Goal: Task Accomplishment & Management: Use online tool/utility

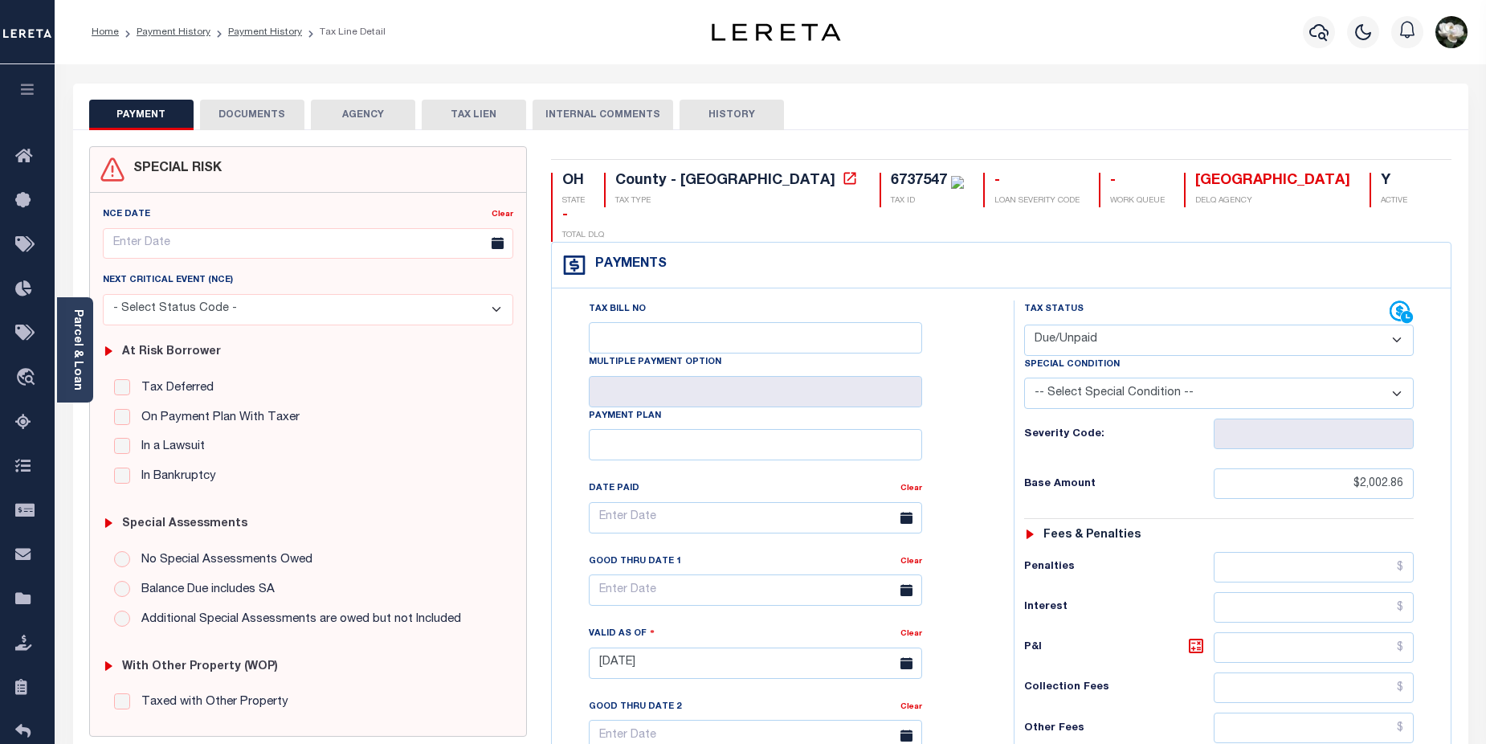
select select "DUE"
click at [33, 89] on icon "button" at bounding box center [27, 89] width 18 height 14
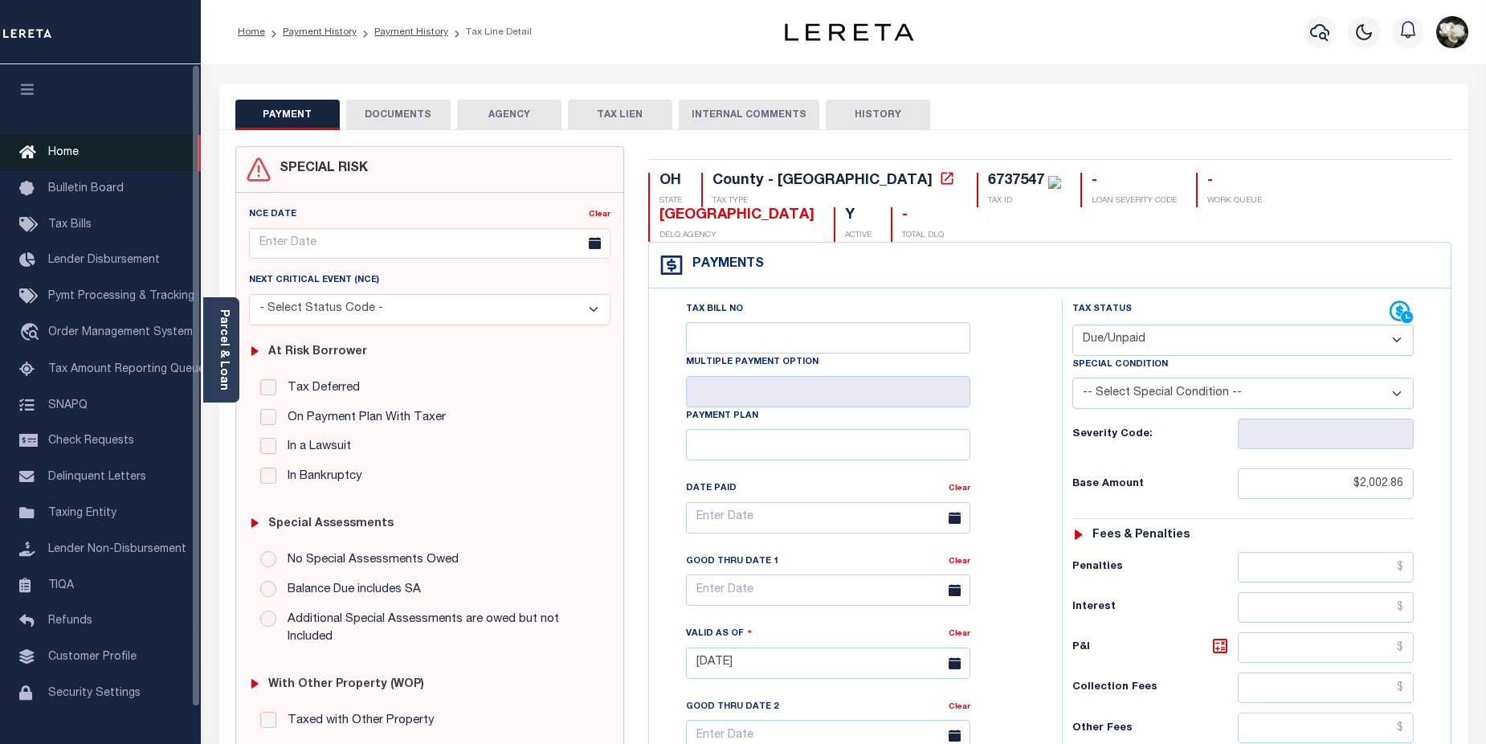
click at [68, 153] on span "Home" at bounding box center [63, 152] width 31 height 11
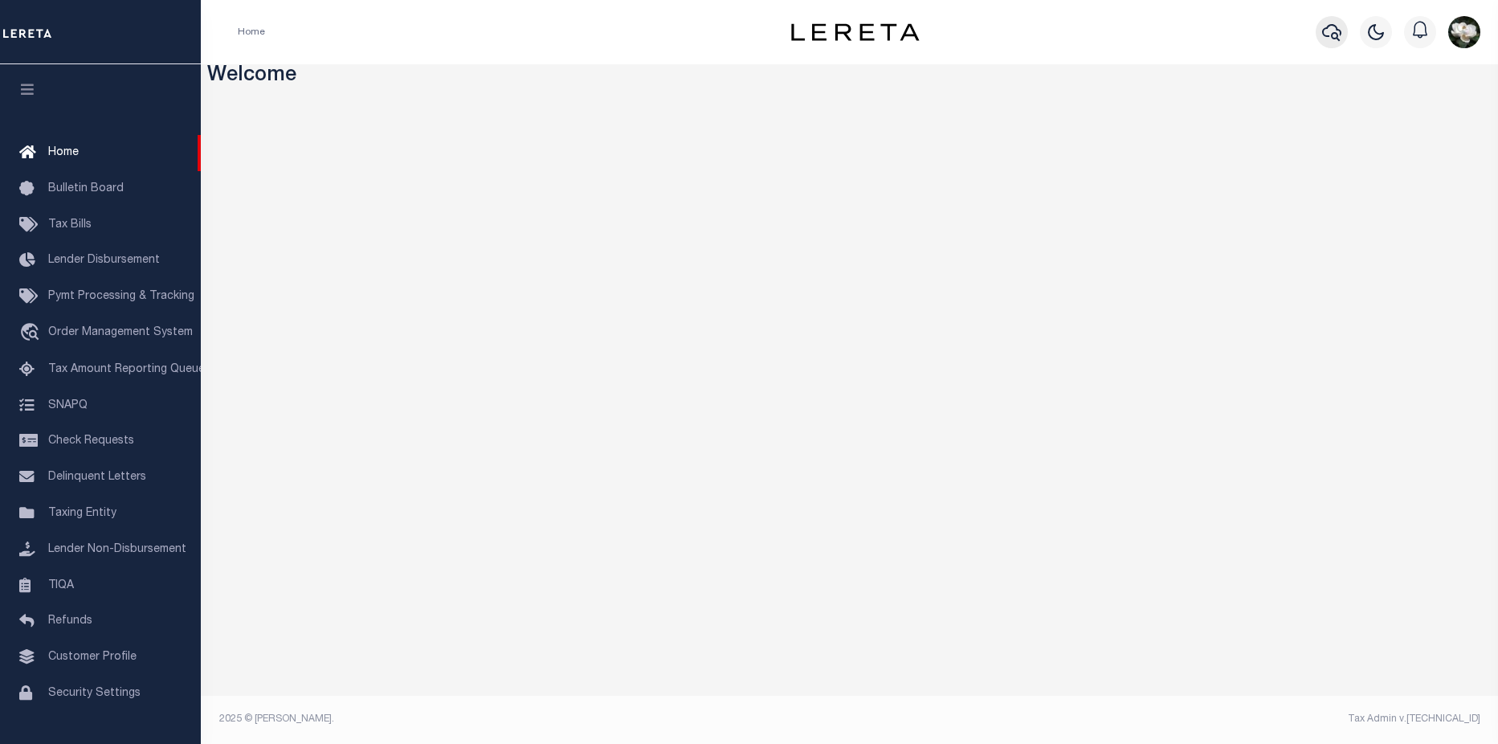
click at [1339, 34] on icon "button" at bounding box center [1331, 31] width 19 height 19
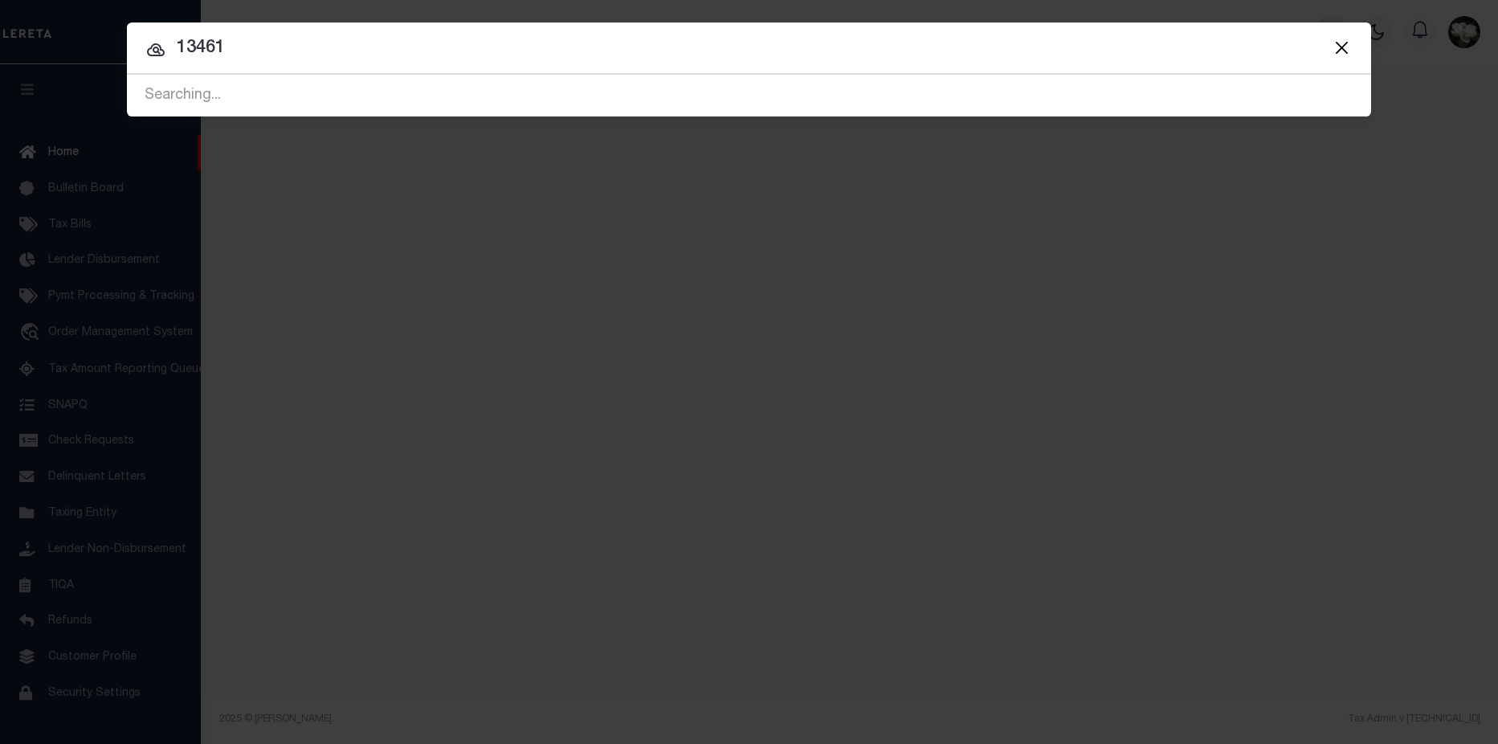
type input "13461"
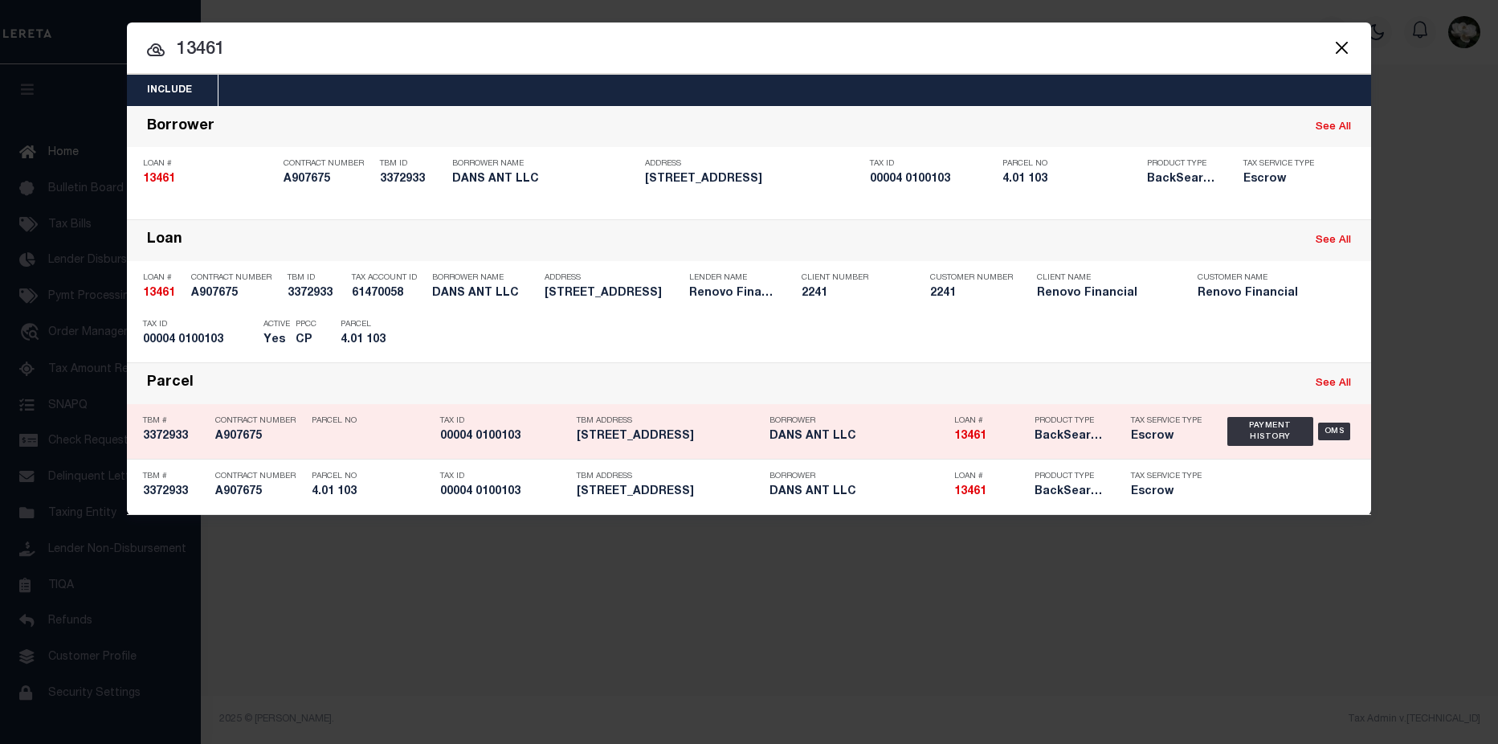
click at [1117, 420] on div "Product Type BackSearch,Escrow" at bounding box center [1070, 431] width 96 height 47
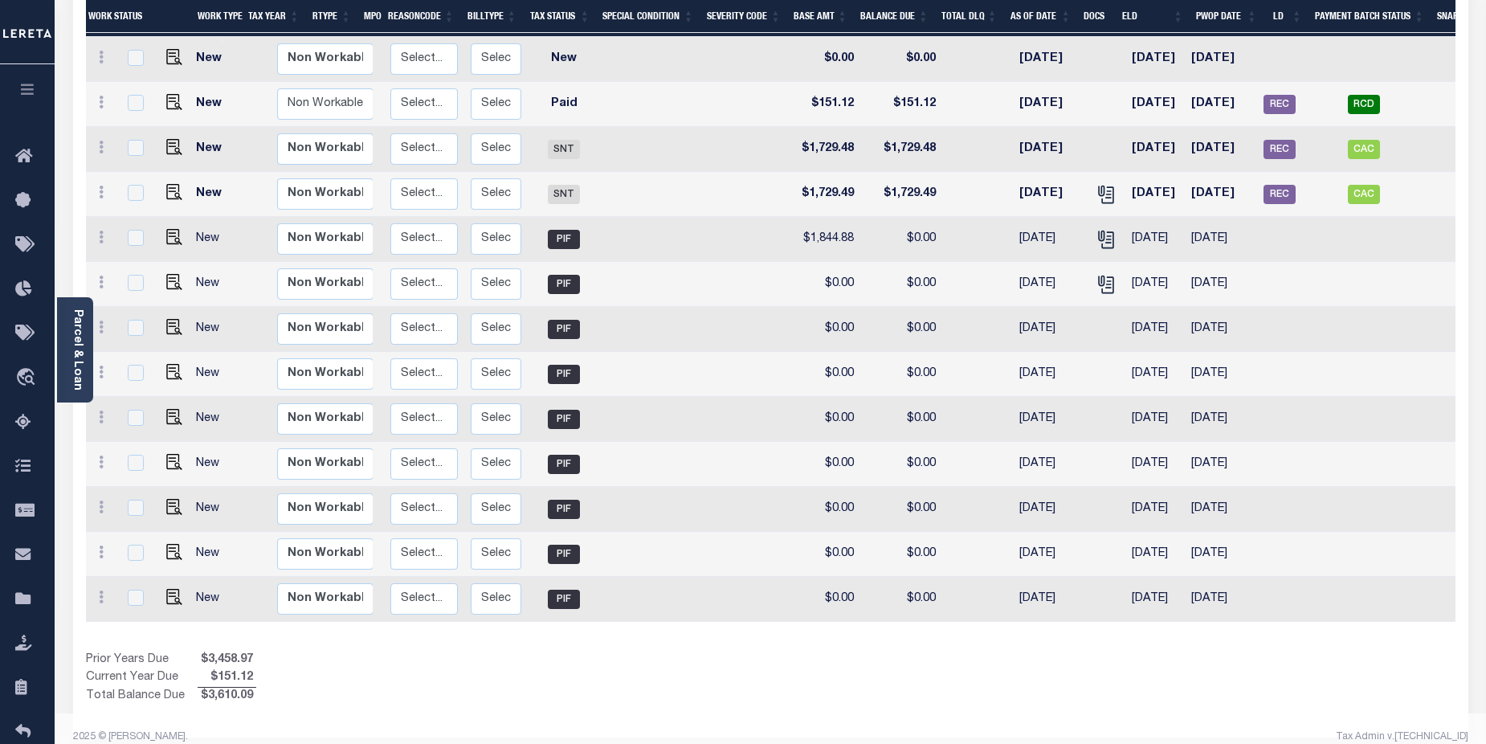
scroll to position [0, 205]
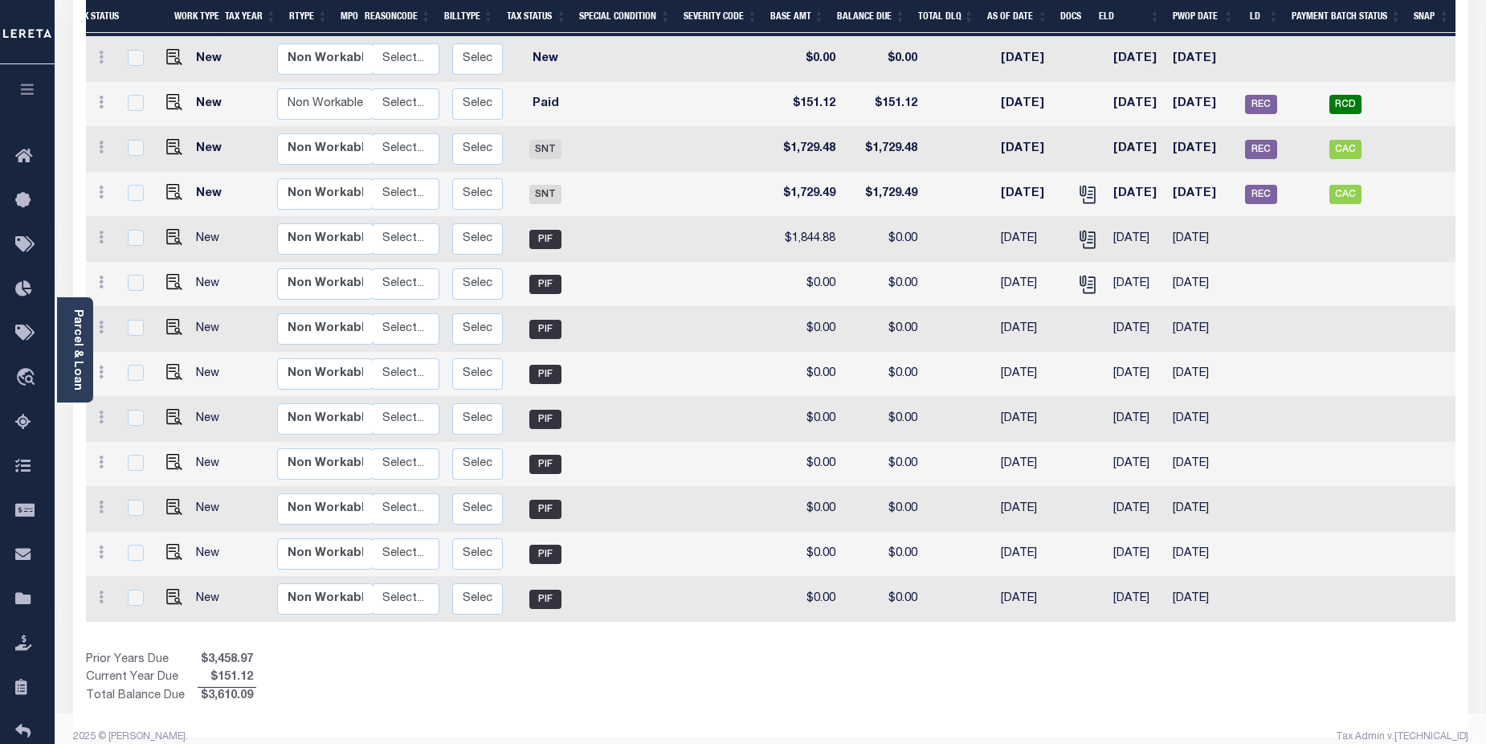
drag, startPoint x: 1485, startPoint y: 373, endPoint x: 1493, endPoint y: 301, distance: 72.7
click at [1485, 301] on html "Home Payment History Profile Sign out" at bounding box center [743, 221] width 1486 height 1082
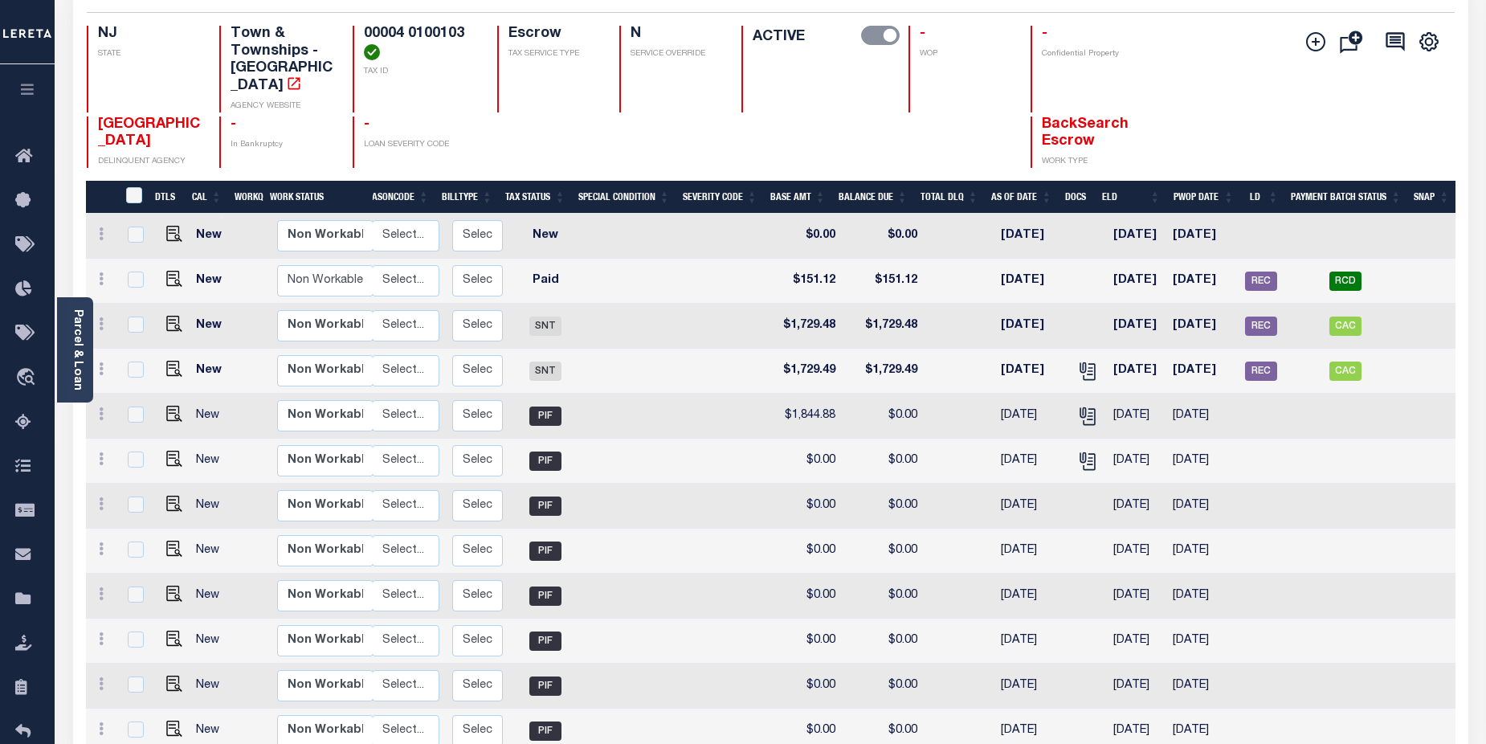
scroll to position [129, 0]
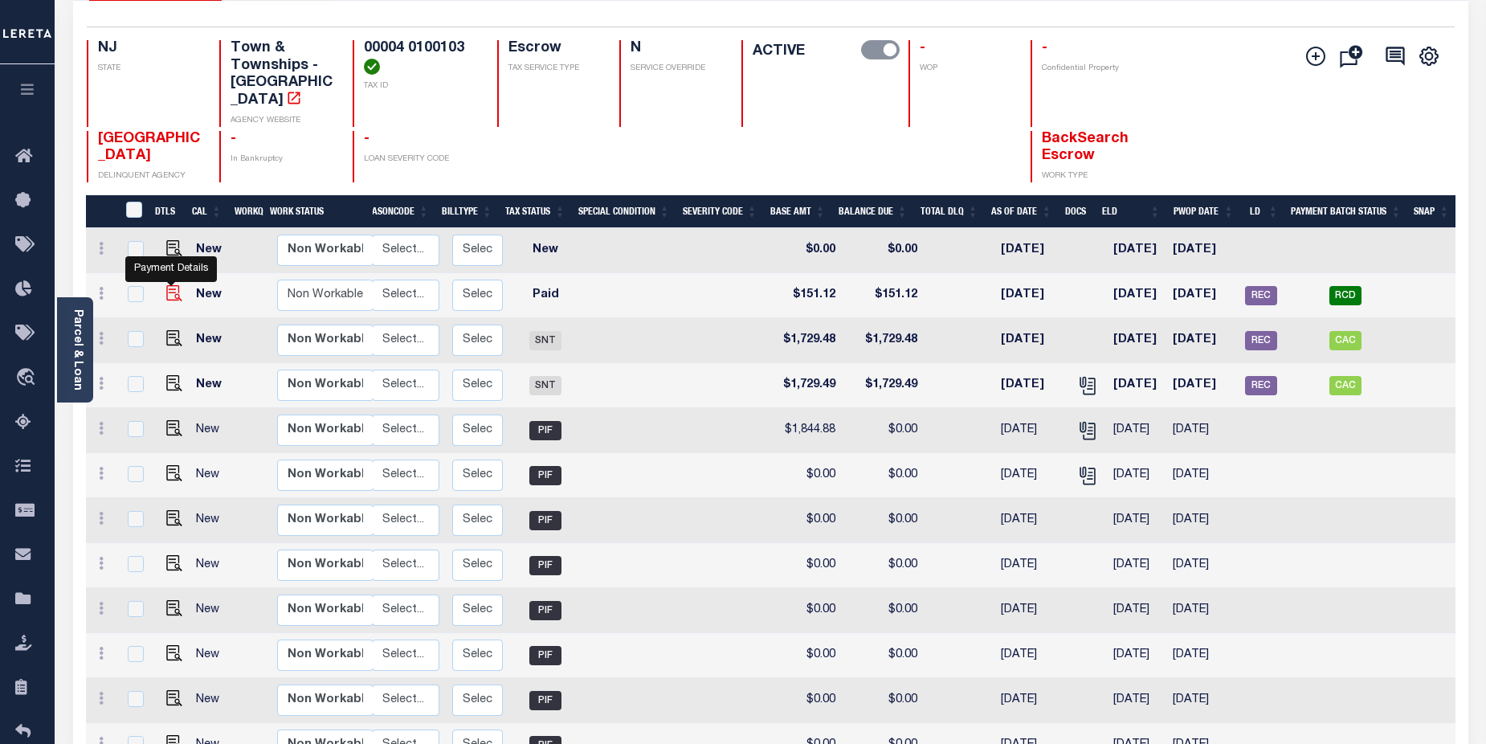
click at [172, 285] on img "" at bounding box center [174, 293] width 16 height 16
checkbox input "true"
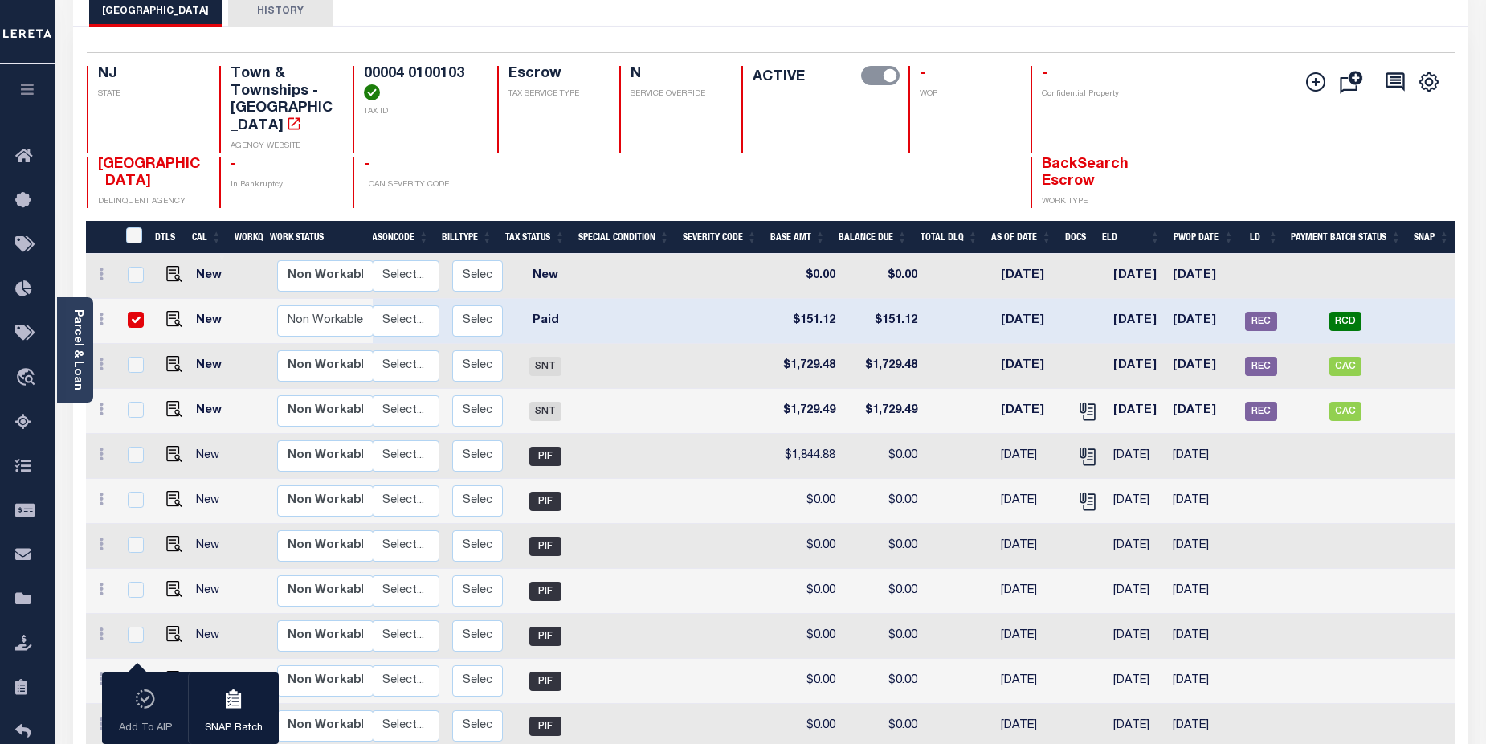
scroll to position [93, 0]
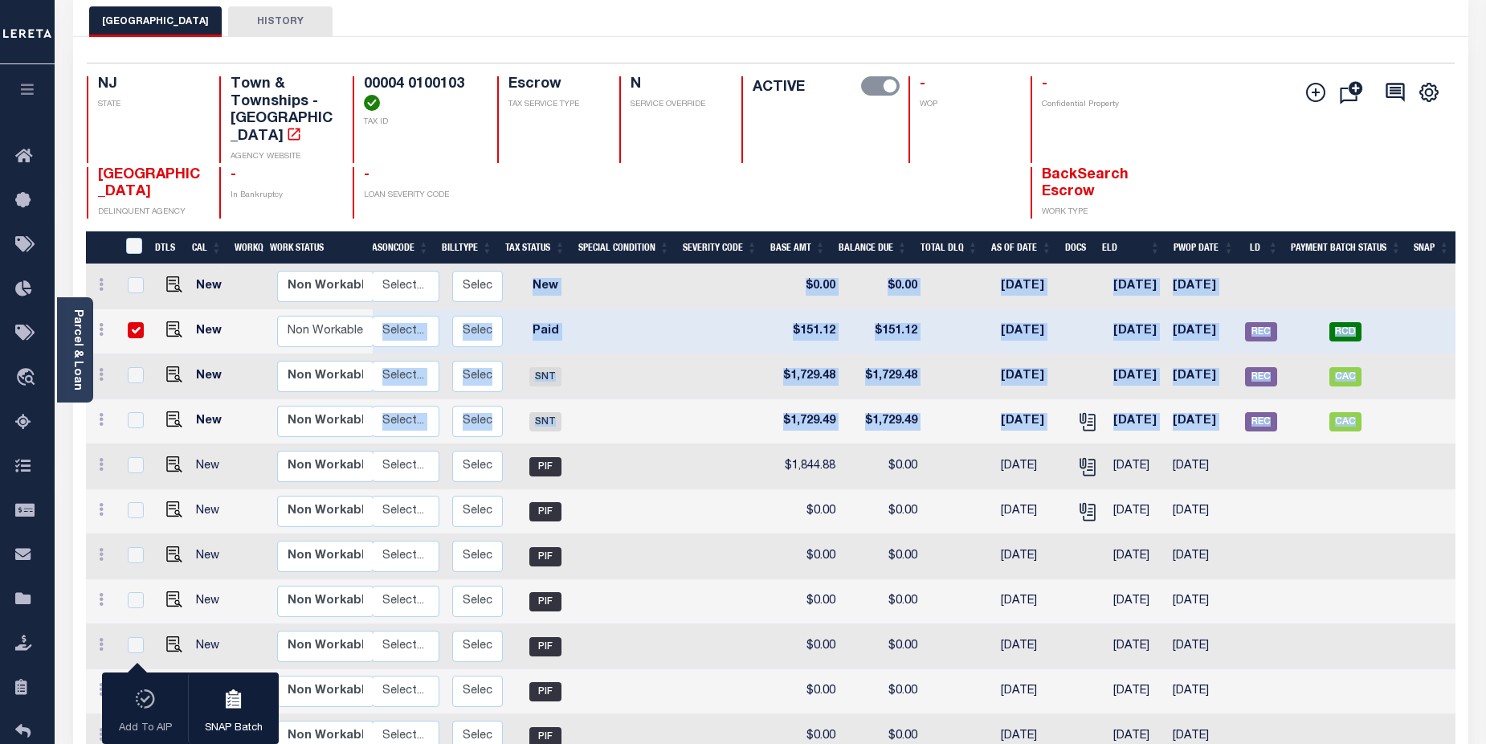
drag, startPoint x: 519, startPoint y: 256, endPoint x: 1373, endPoint y: 411, distance: 867.7
click at [1373, 411] on tbody "New Non Workable Workable 2025 4/4 - Select... Payment Reversal Taxable Value C…" at bounding box center [670, 556] width 1569 height 585
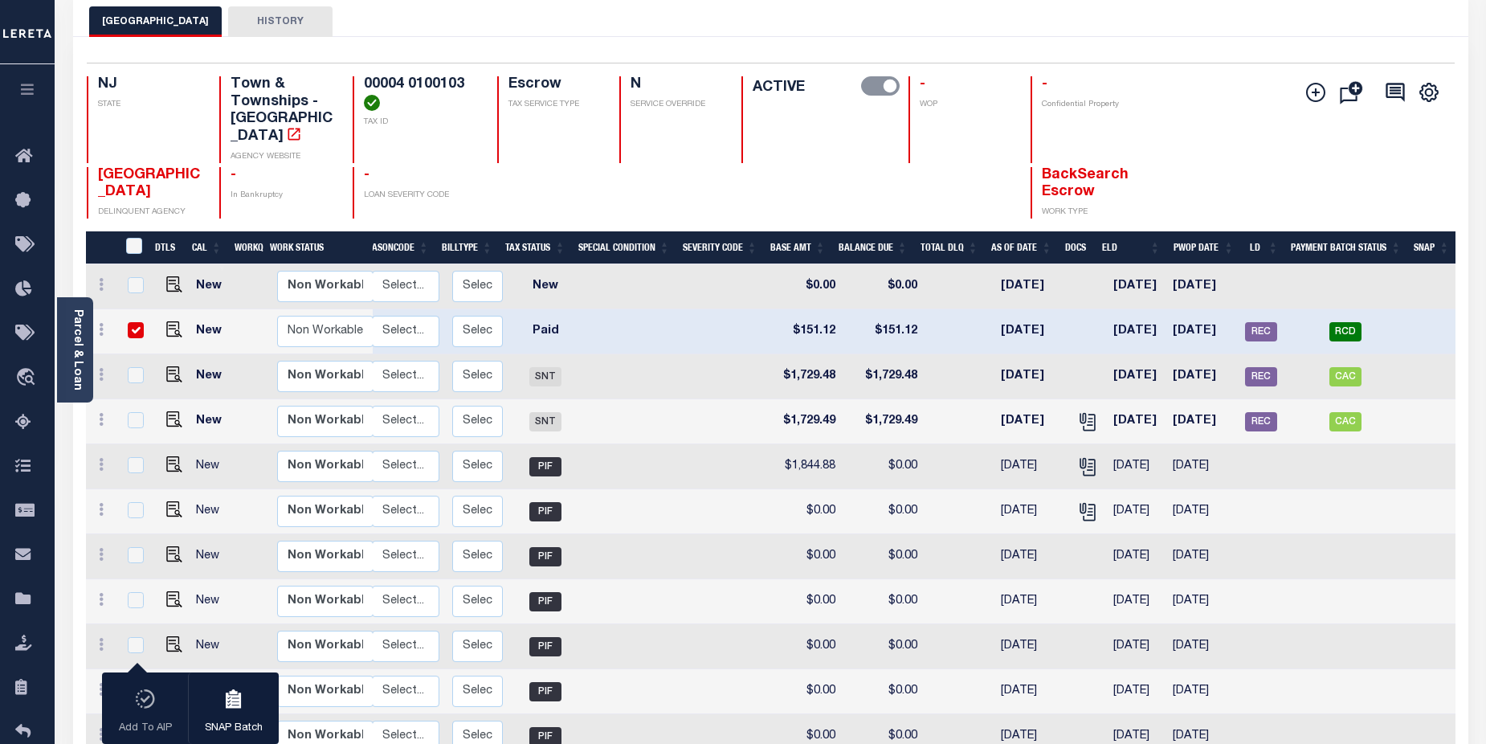
click at [1426, 544] on td at bounding box center [1430, 556] width 48 height 45
checkbox input "true"
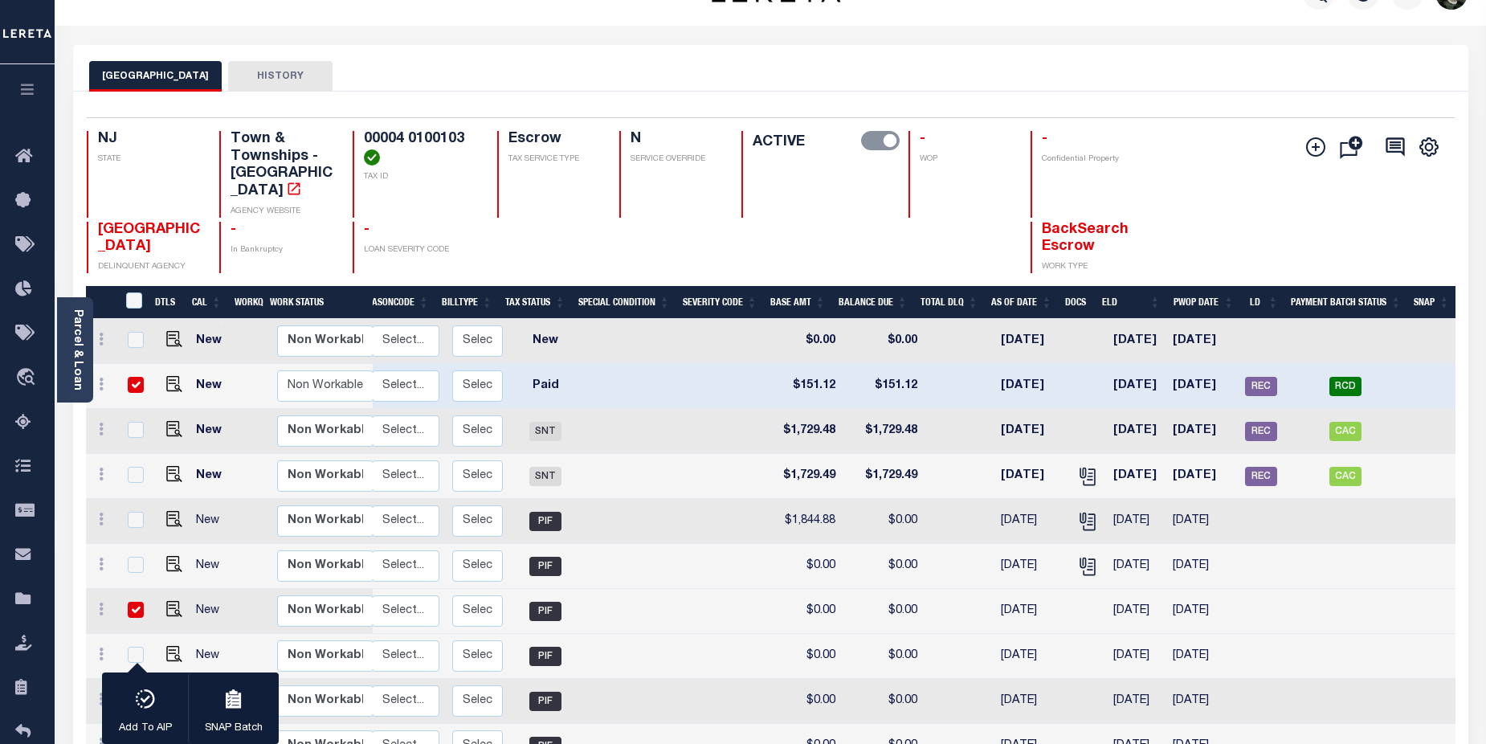
scroll to position [0, 0]
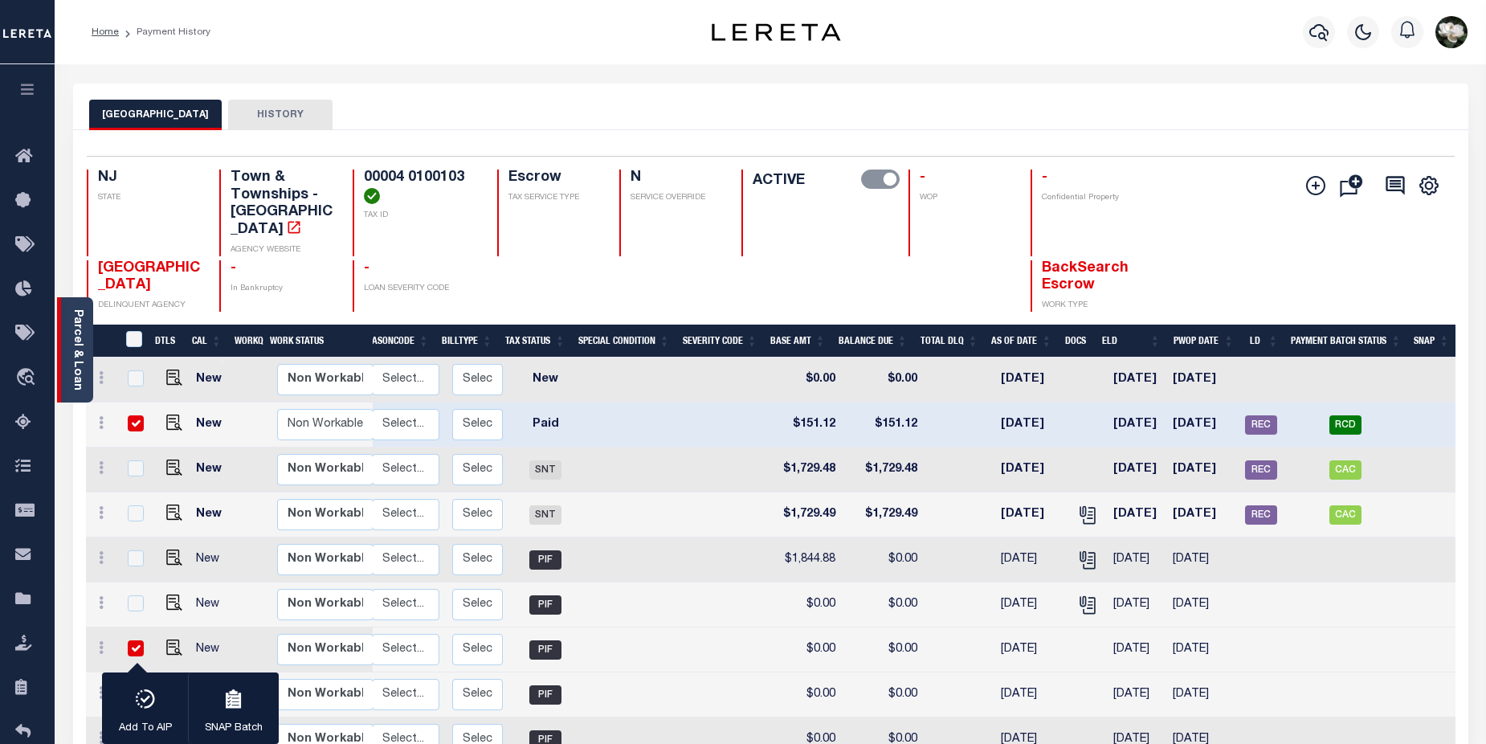
click at [63, 355] on div "Parcel & Loan" at bounding box center [75, 349] width 36 height 105
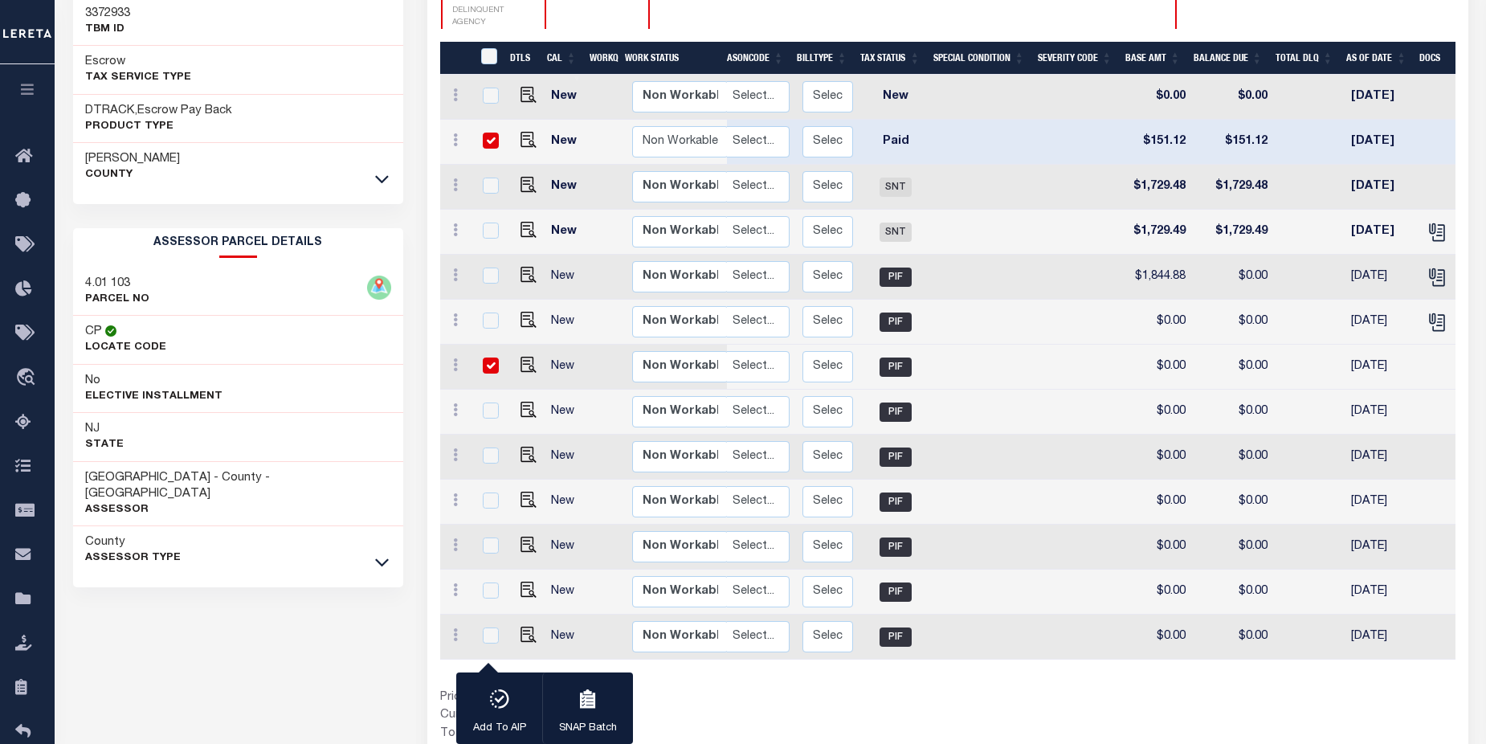
scroll to position [288, 0]
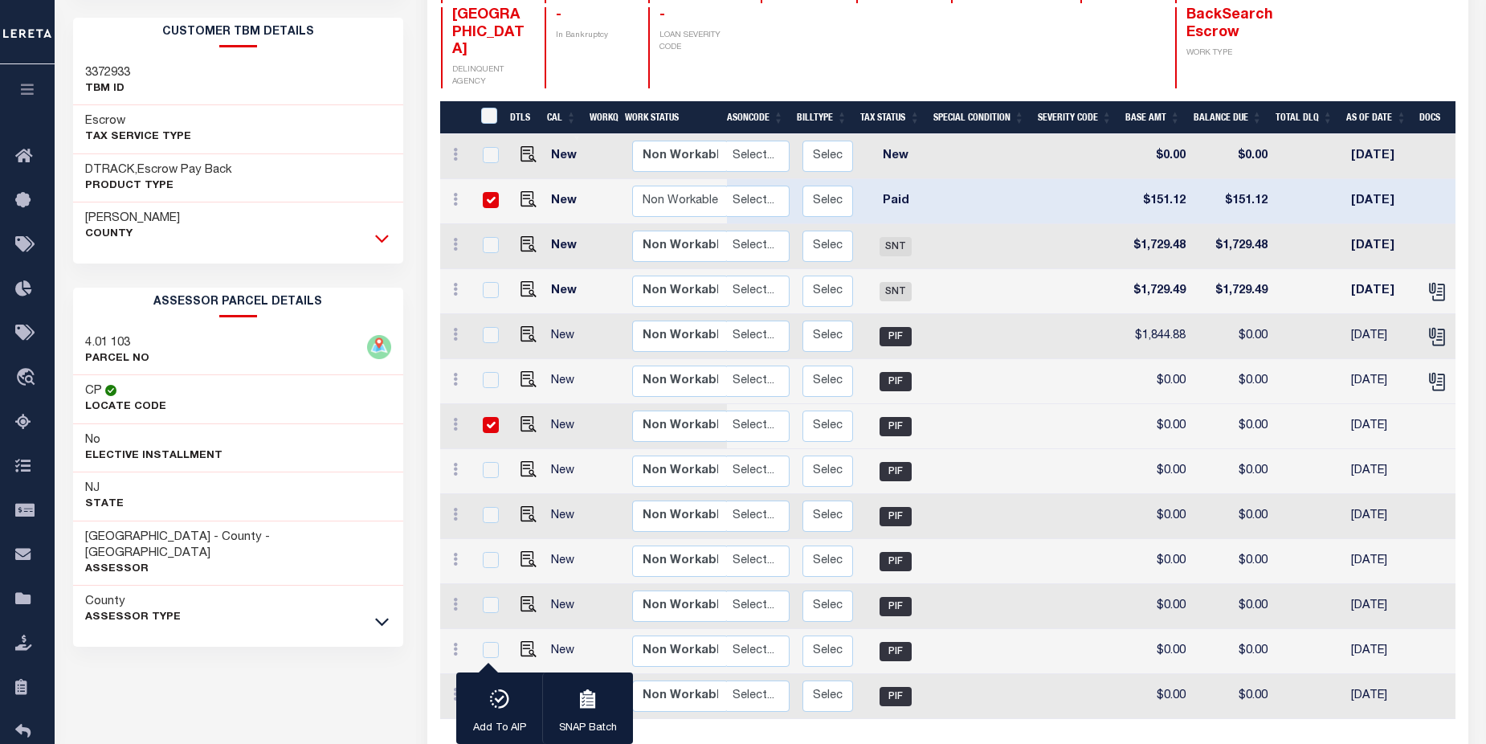
click at [379, 241] on icon at bounding box center [382, 239] width 14 height 8
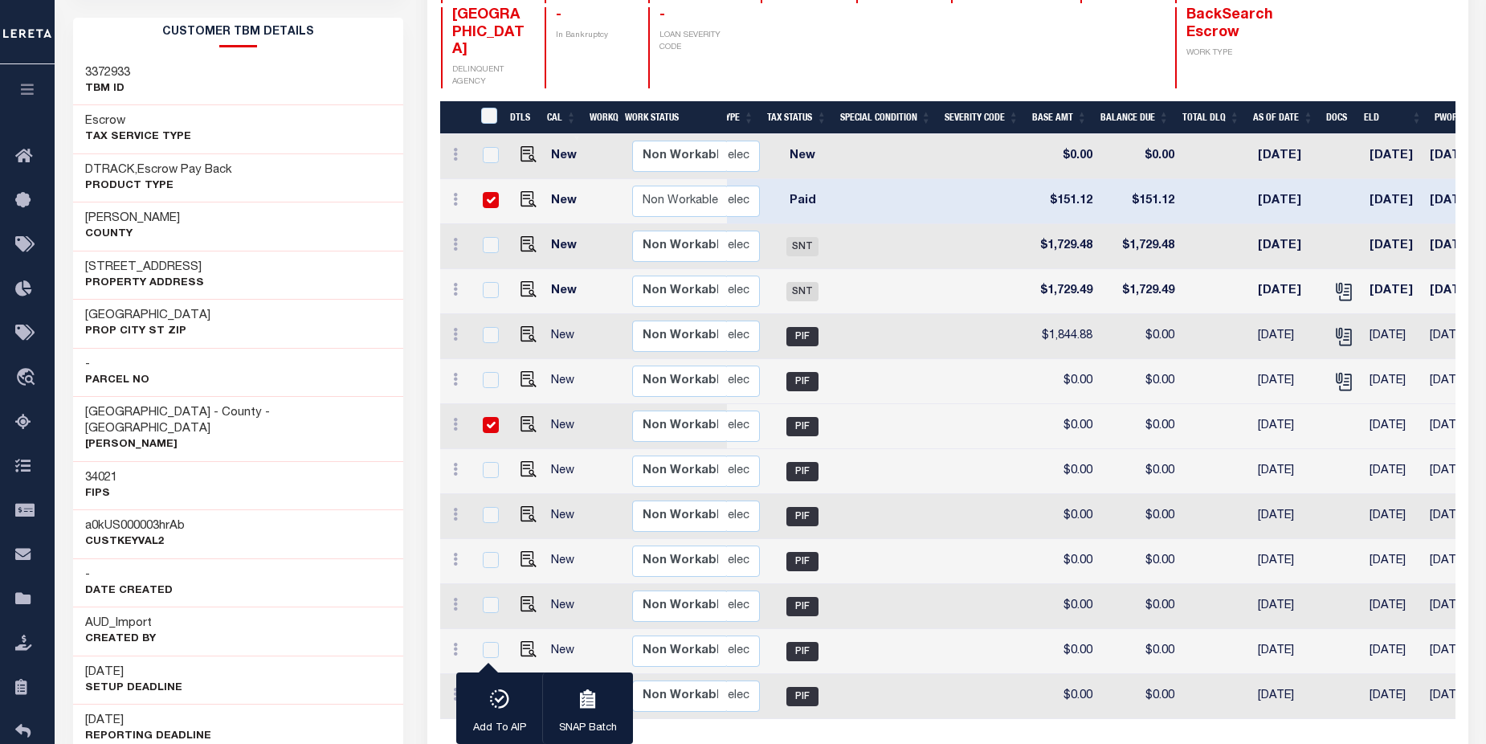
scroll to position [0, 0]
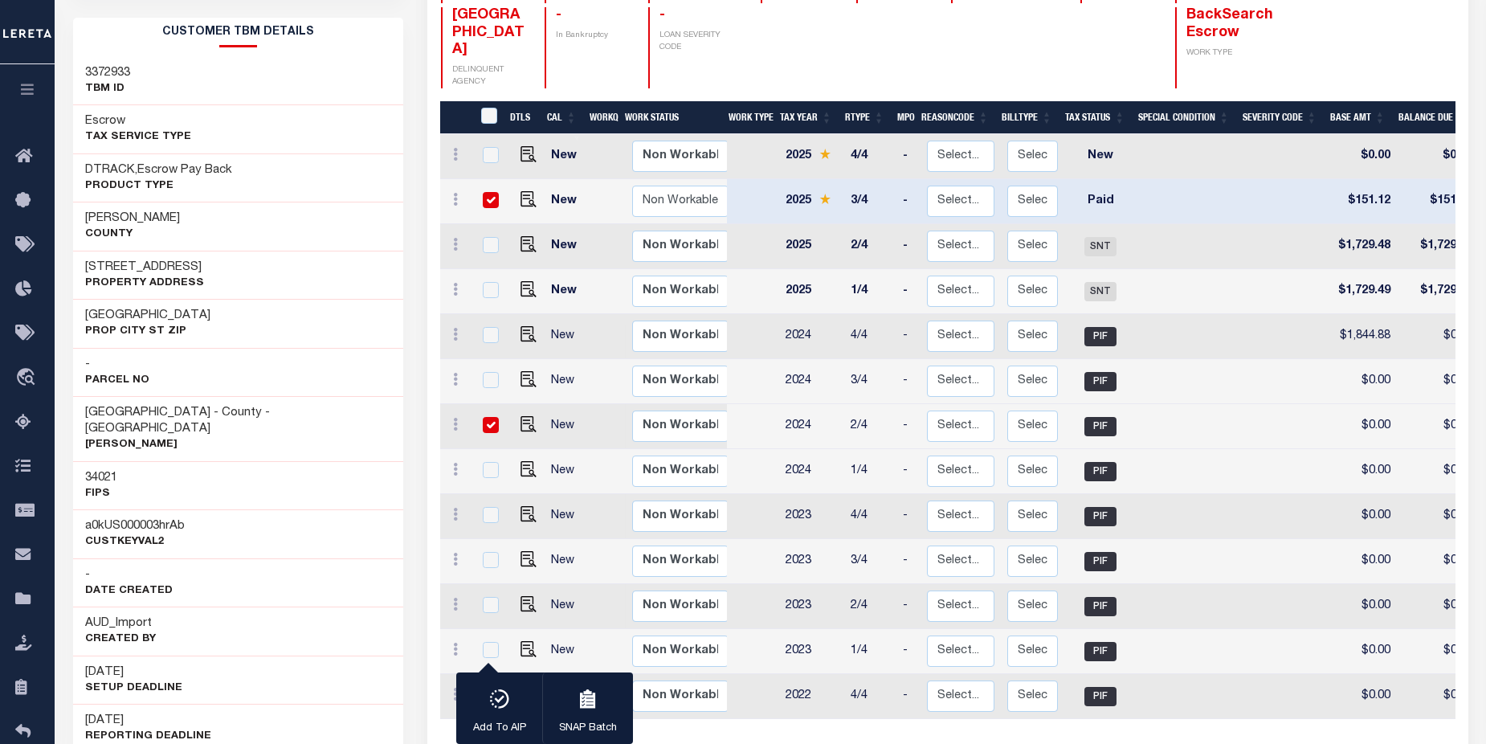
drag, startPoint x: 489, startPoint y: 167, endPoint x: 500, endPoint y: 197, distance: 31.5
click at [489, 192] on input "checkbox" at bounding box center [491, 200] width 16 height 16
checkbox input "false"
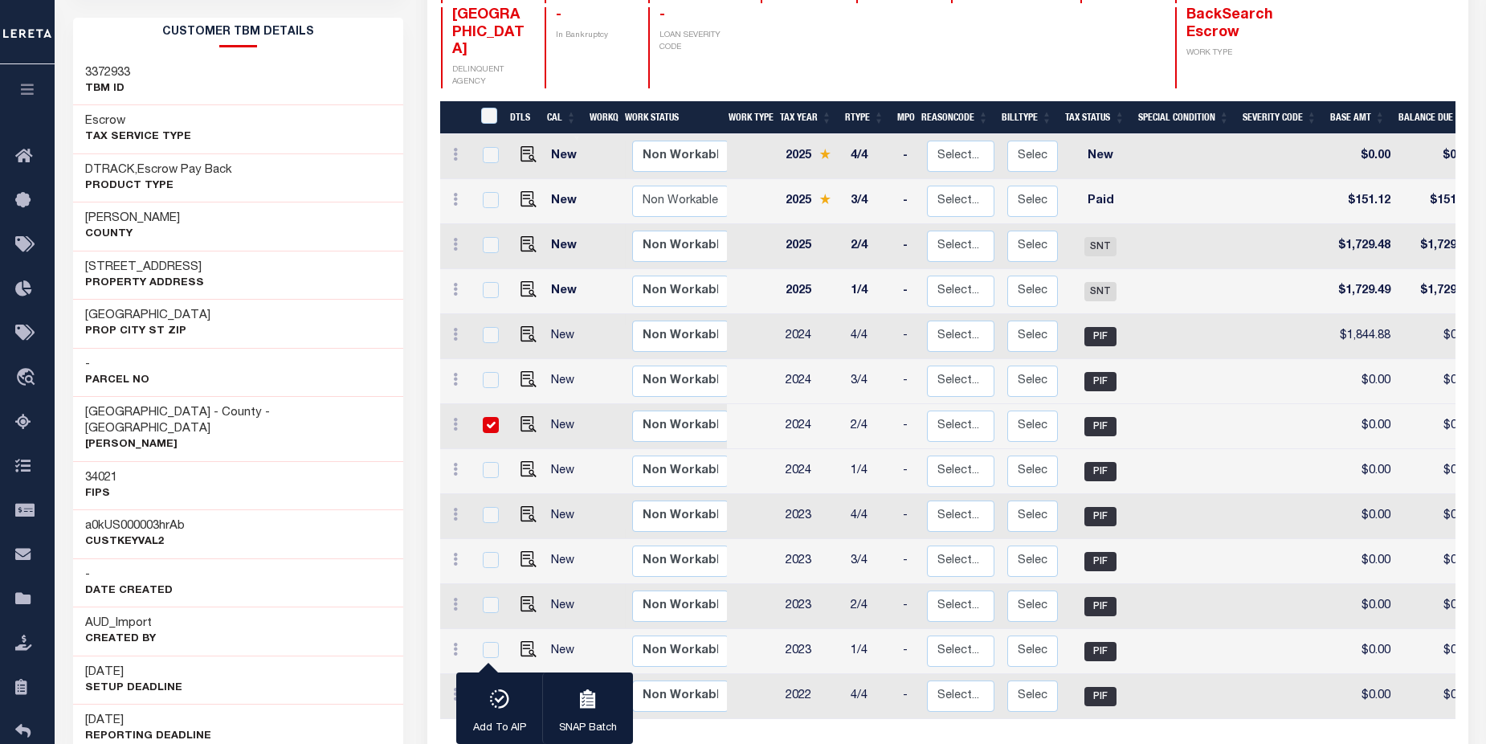
click at [486, 417] on input "checkbox" at bounding box center [491, 425] width 16 height 16
checkbox input "false"
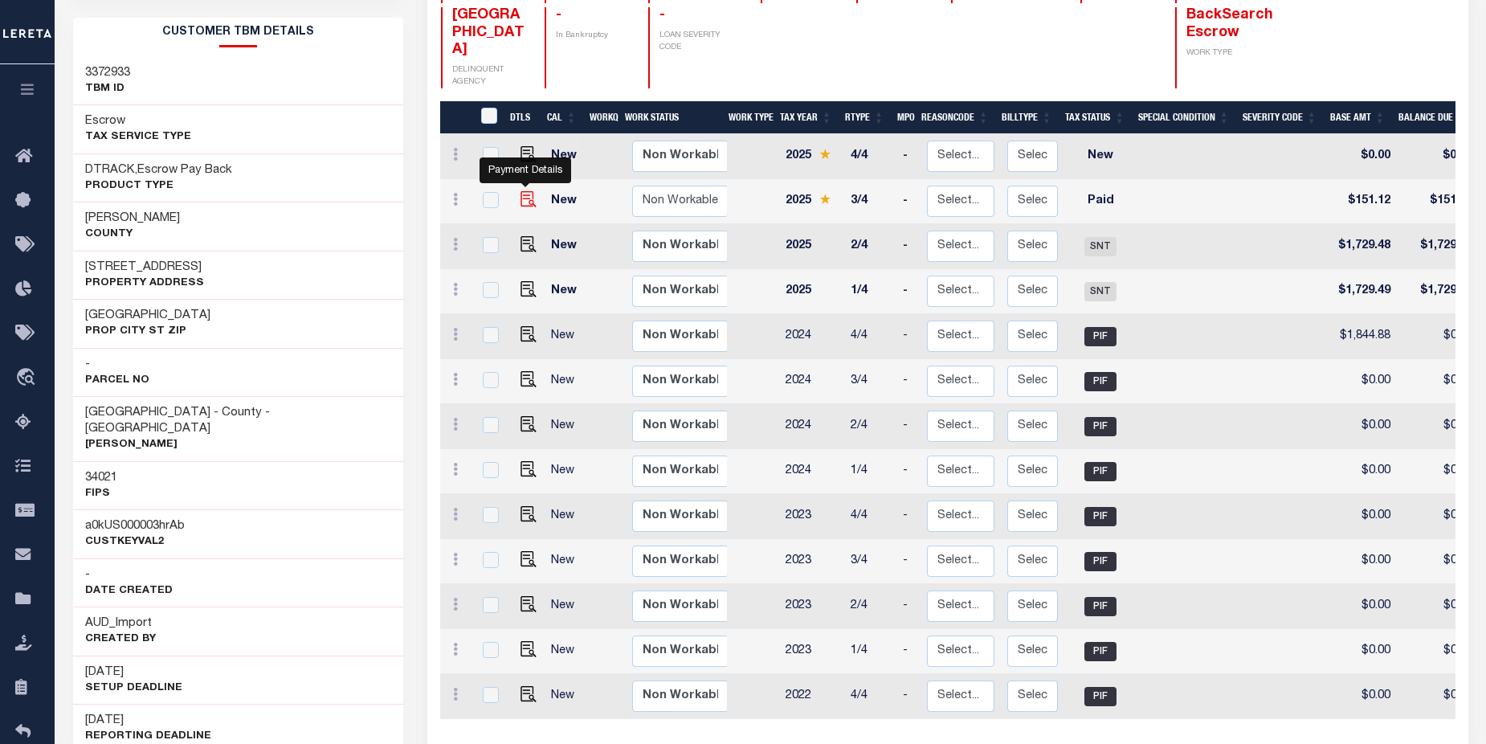
click at [523, 191] on img "" at bounding box center [528, 199] width 16 height 16
checkbox input "true"
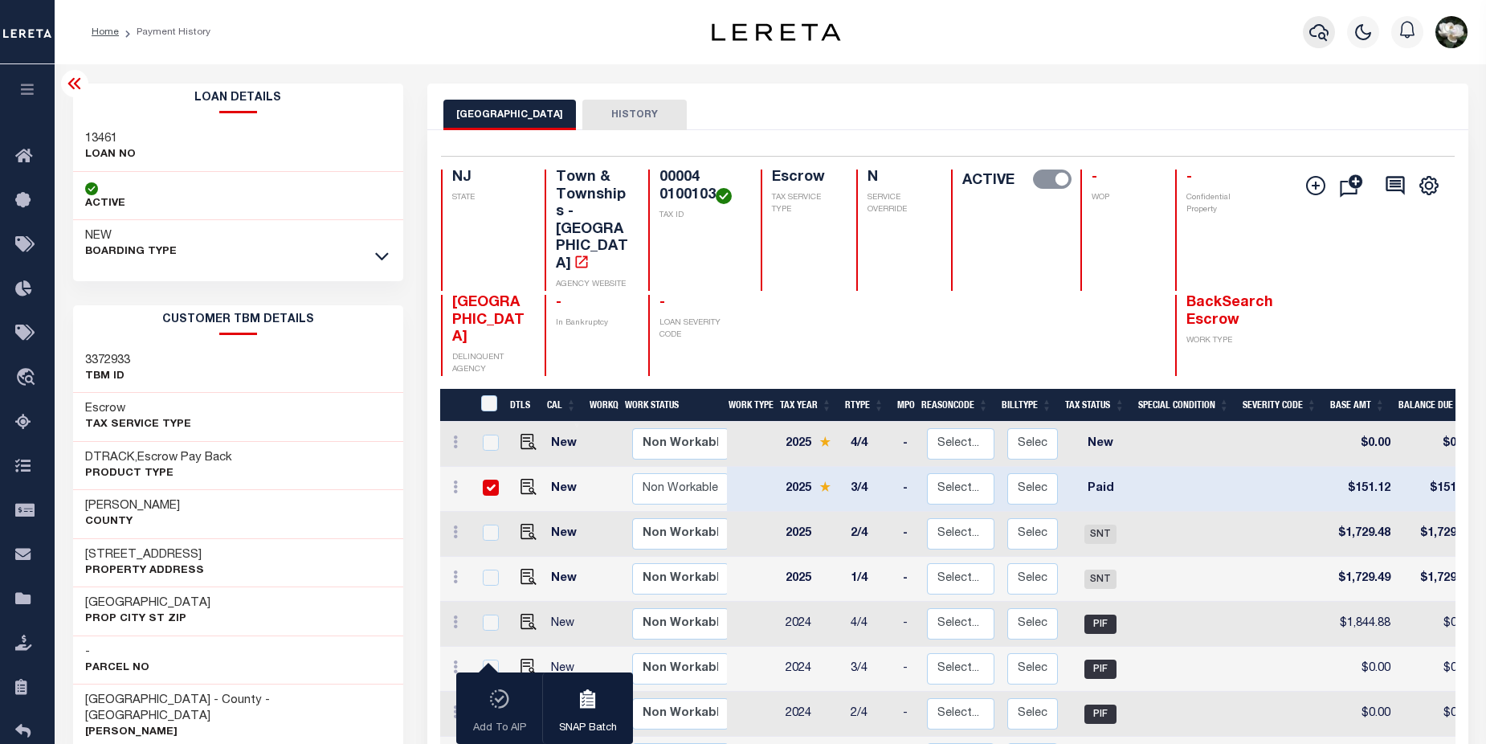
click at [1325, 31] on icon "button" at bounding box center [1318, 32] width 19 height 17
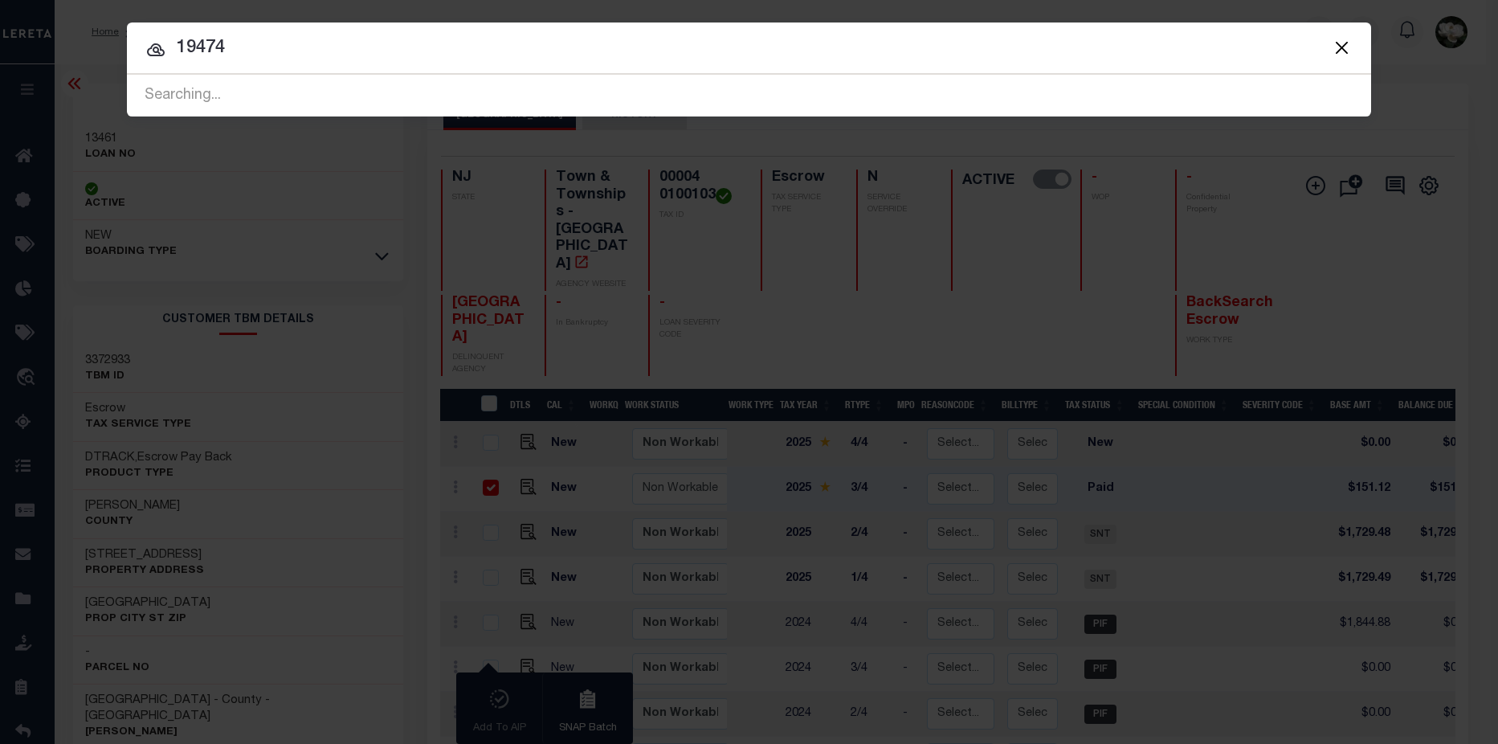
click at [1348, 47] on div at bounding box center [749, 47] width 1244 height 51
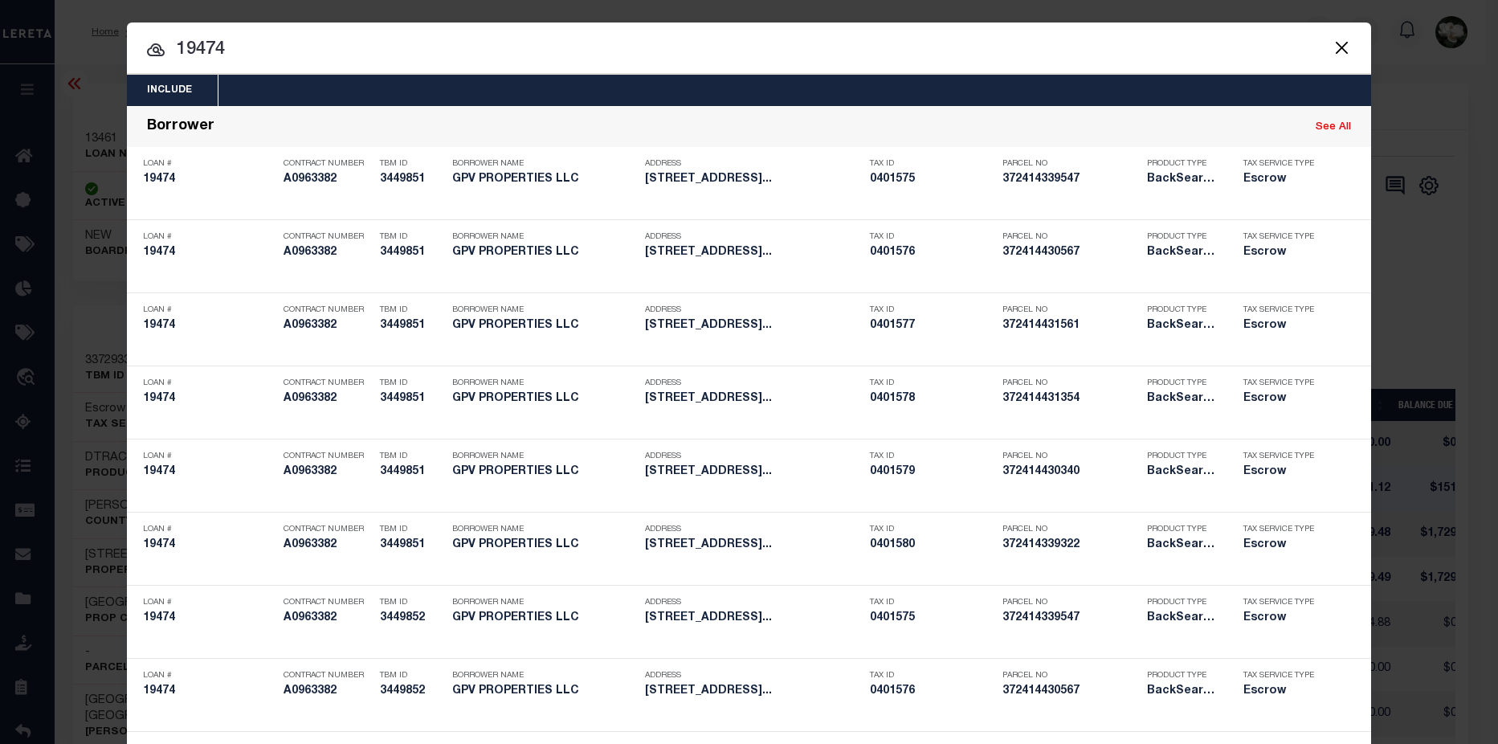
drag, startPoint x: 256, startPoint y: 46, endPoint x: 71, endPoint y: 29, distance: 186.3
click at [67, 31] on div "Include Loans TBM Customers Borrowers Payments (Lender Non-Disb) Payments (Lend…" at bounding box center [749, 372] width 1498 height 744
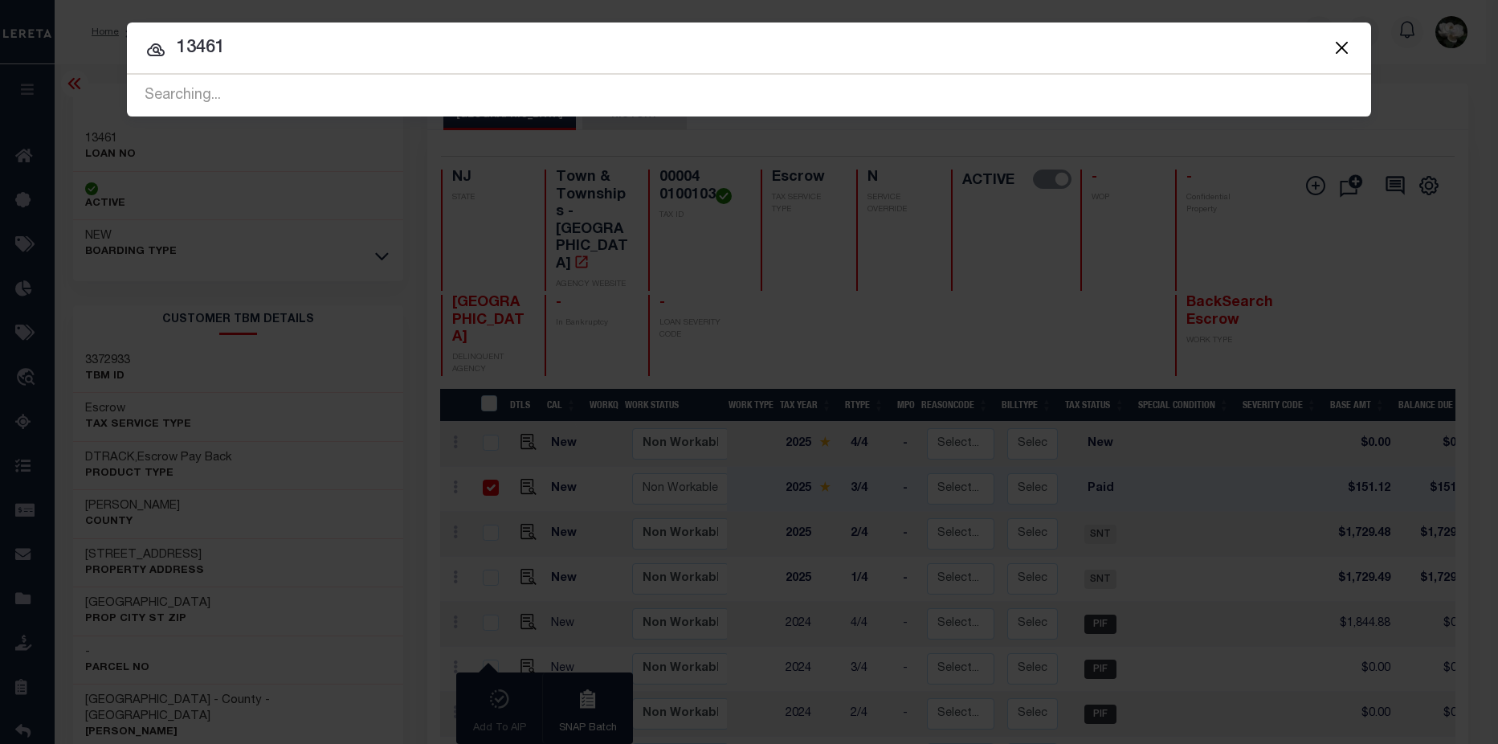
type input "13461"
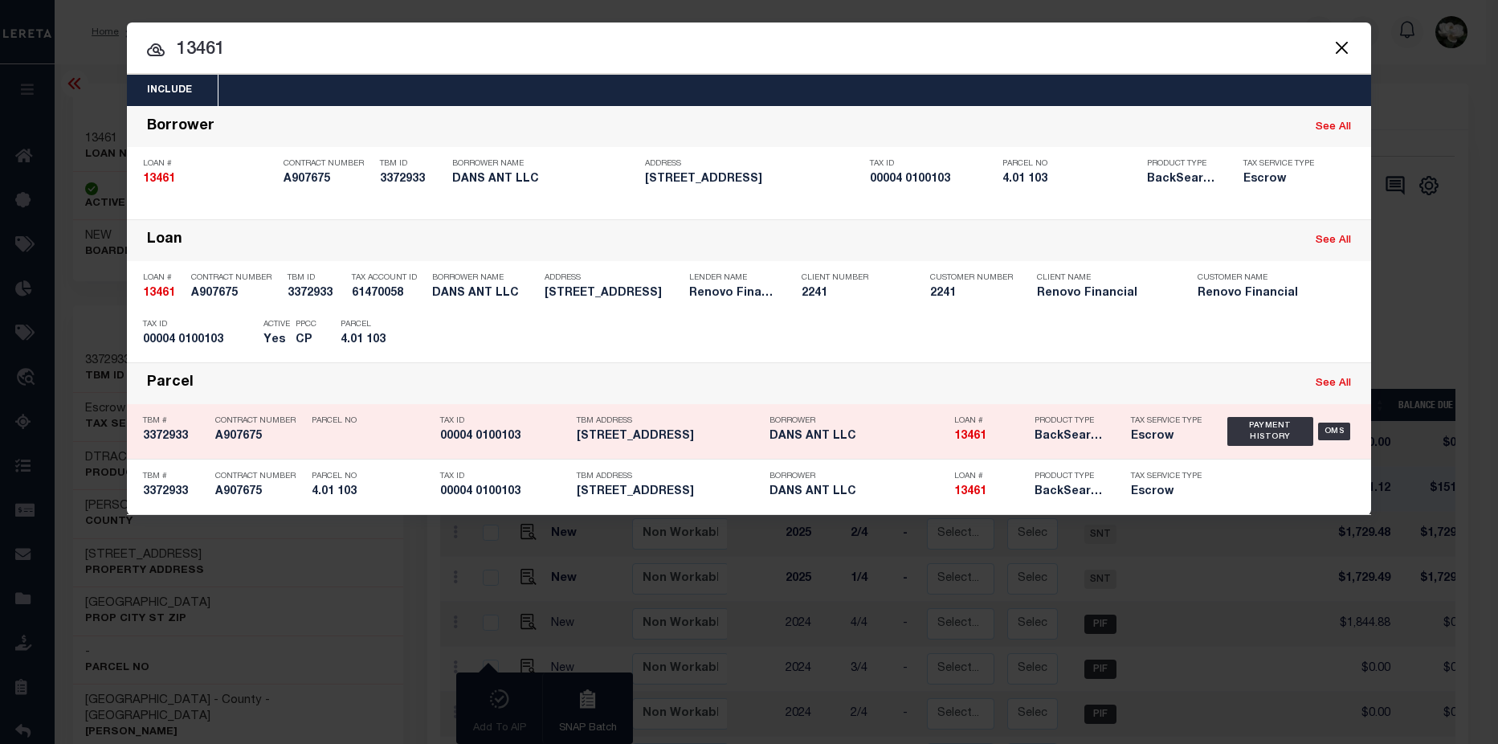
click at [945, 445] on div "Loan # 13461" at bounding box center [982, 431] width 80 height 47
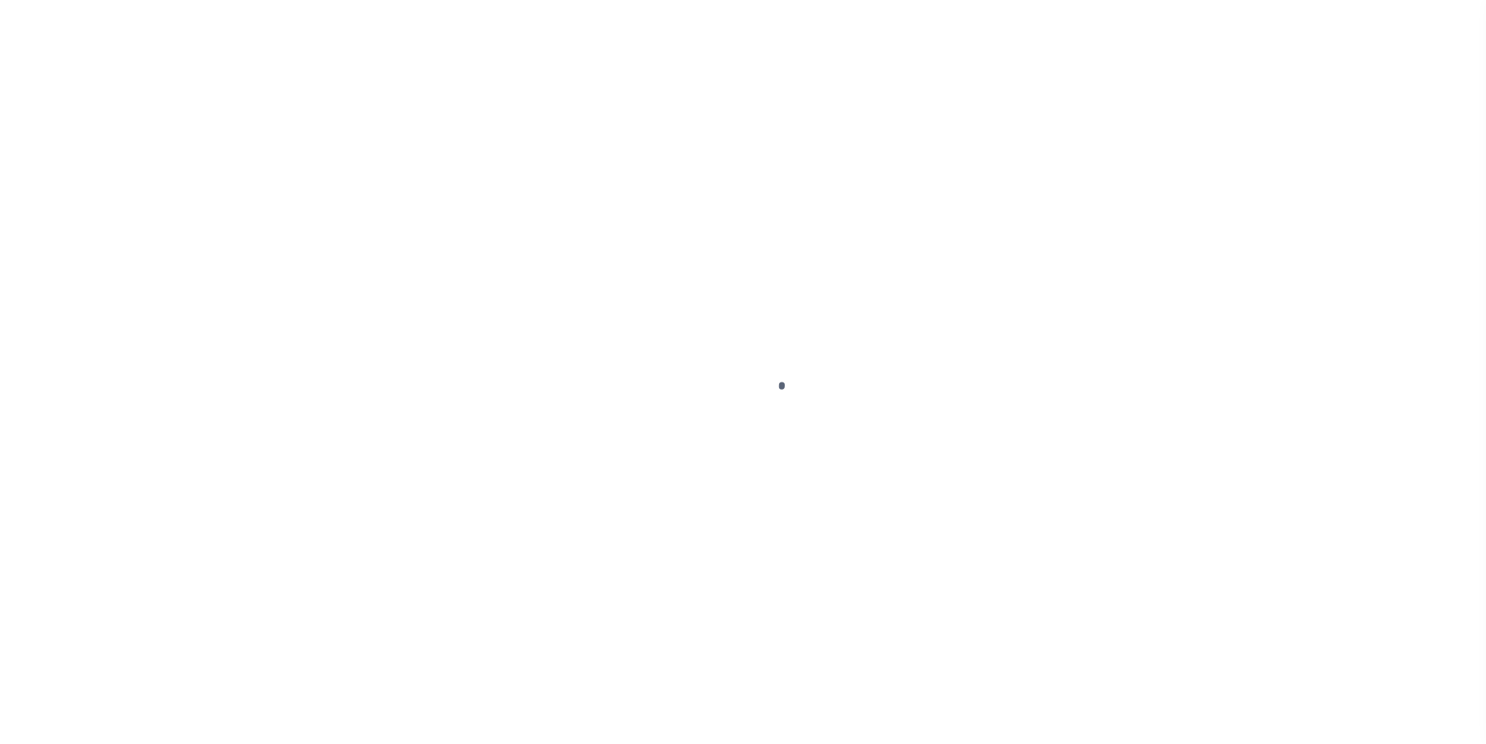
select select "PYD"
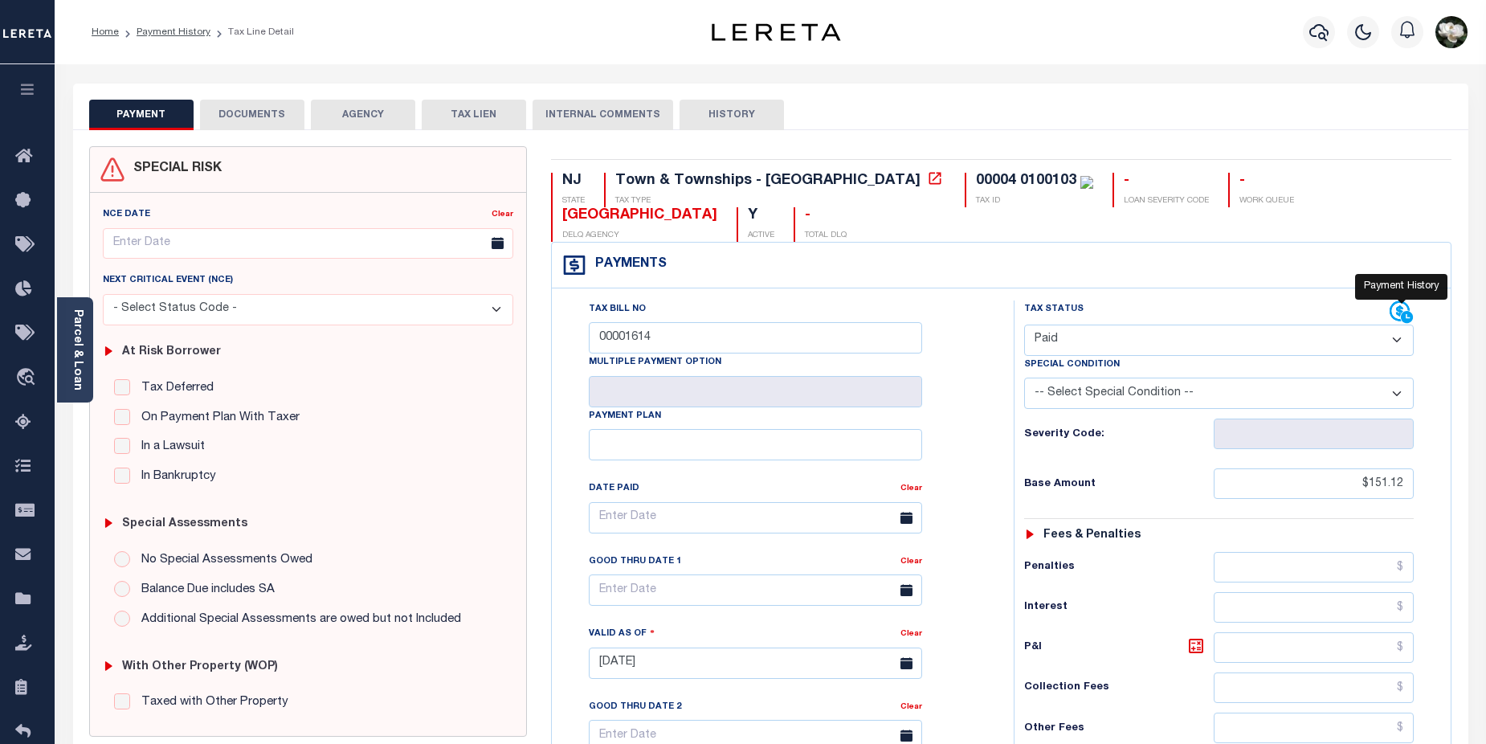
click at [1411, 321] on icon at bounding box center [1407, 317] width 12 height 12
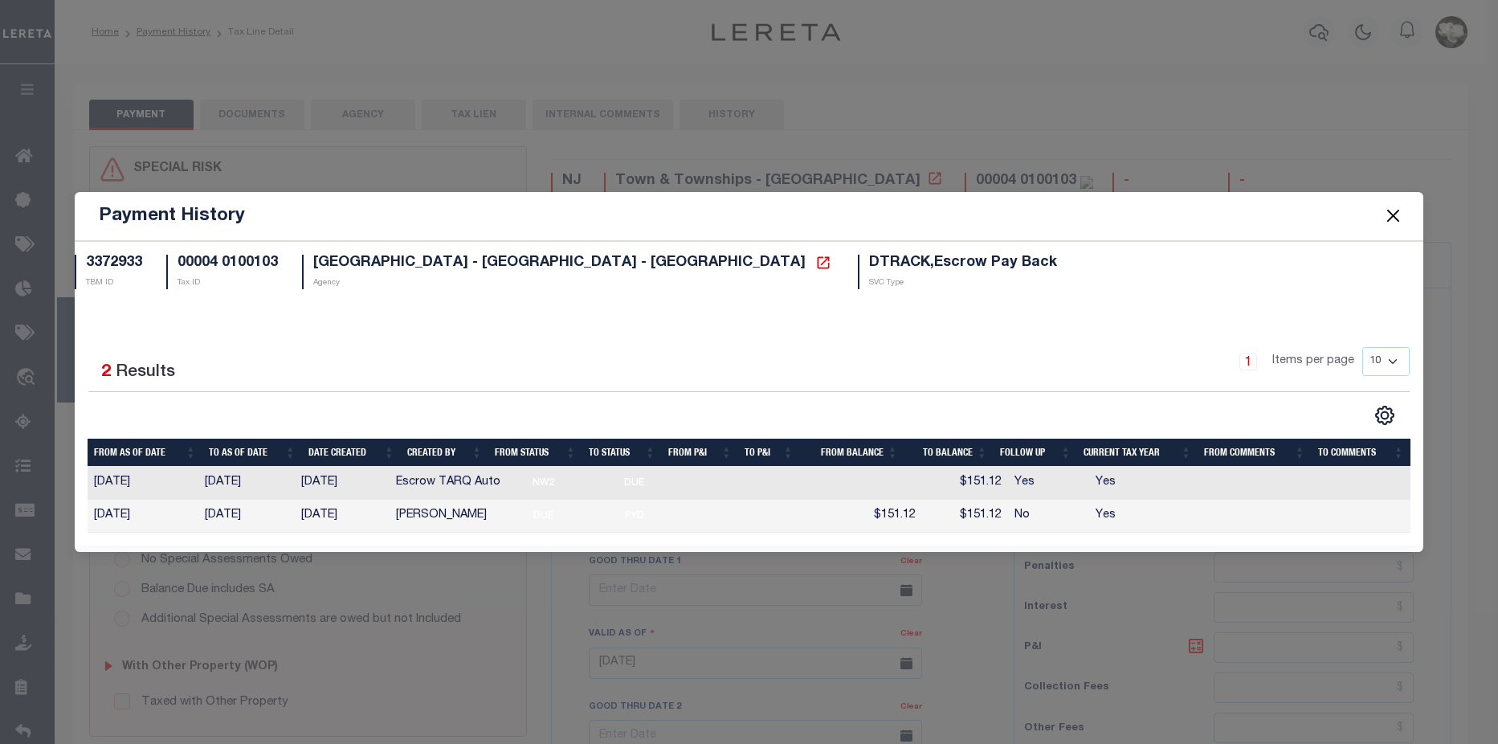
click at [1387, 217] on button "Close" at bounding box center [1393, 216] width 21 height 21
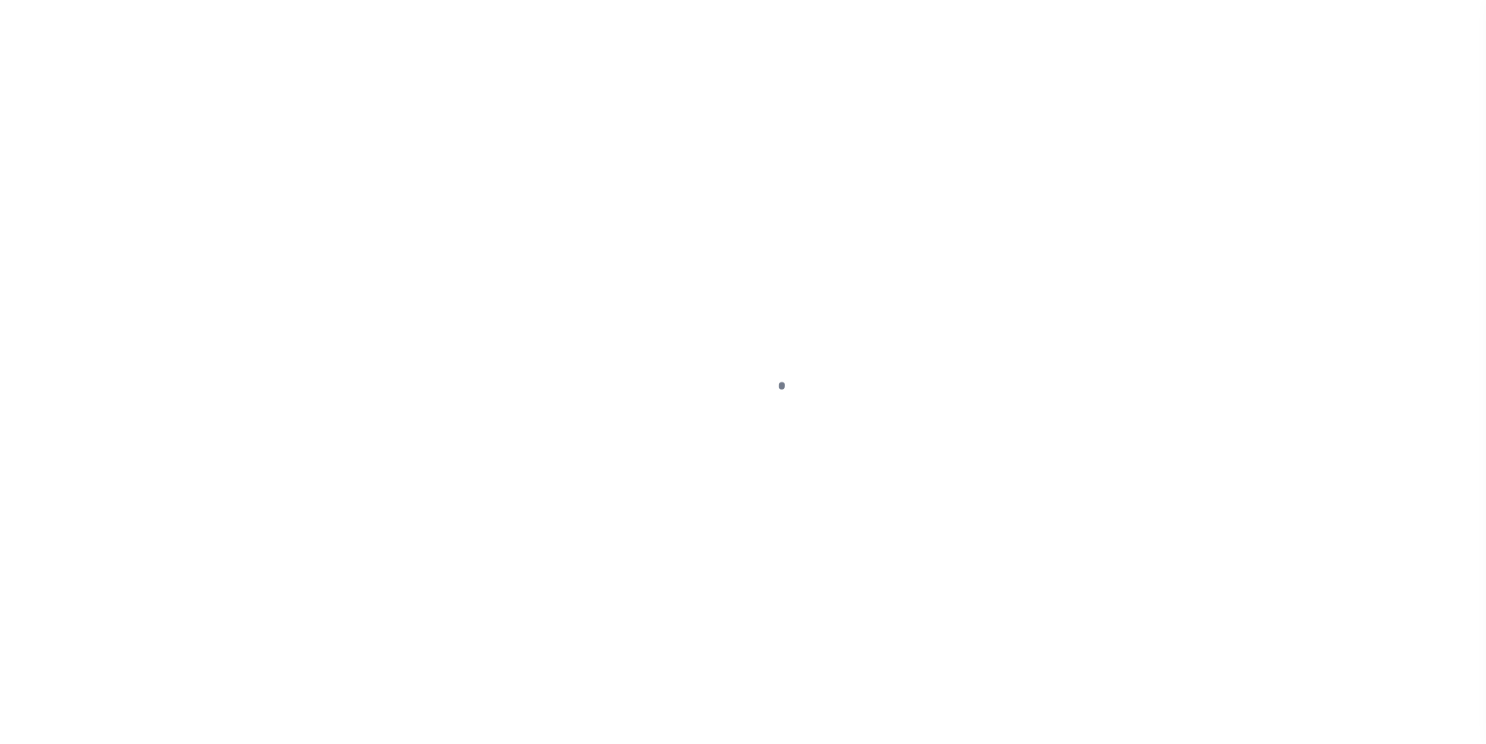
select select "PYD"
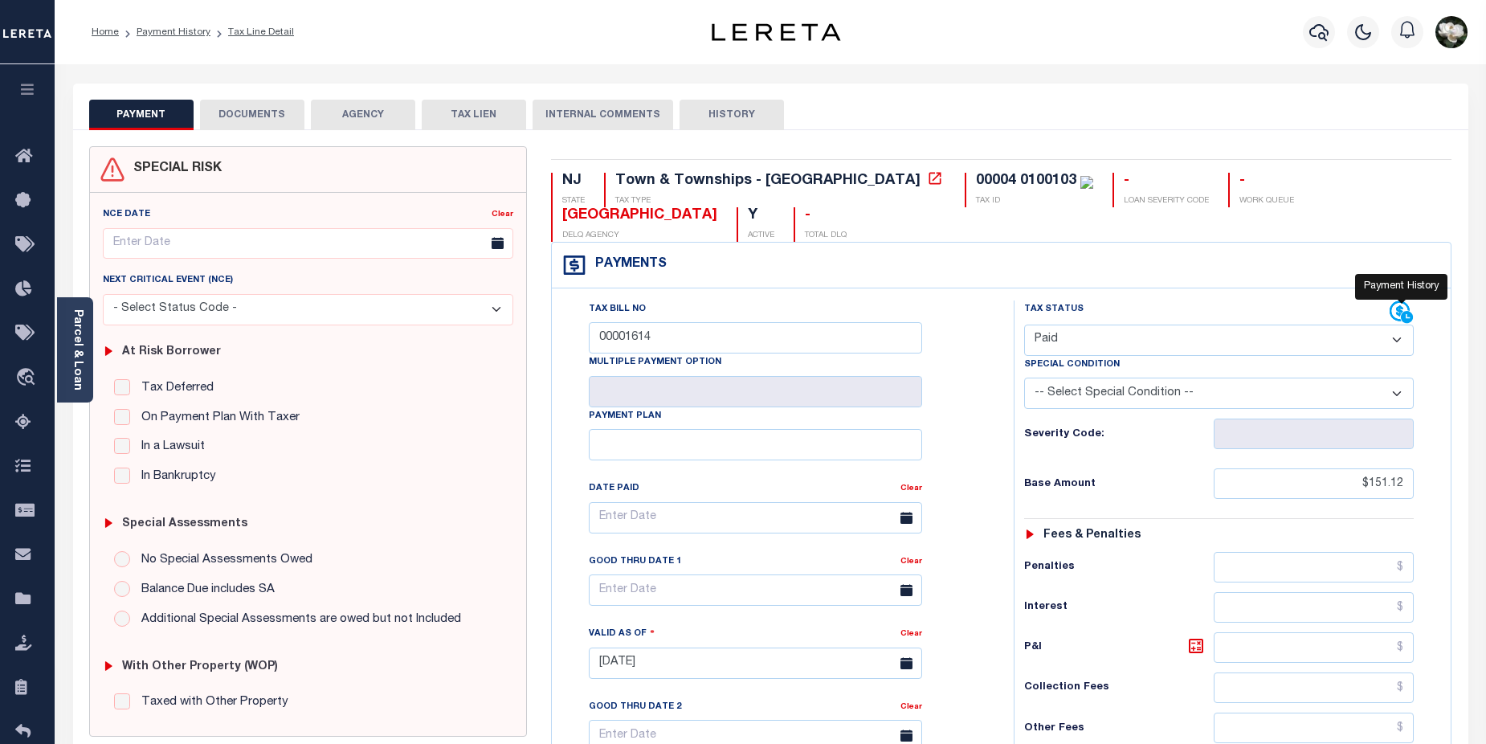
click at [1398, 315] on icon at bounding box center [1399, 311] width 20 height 20
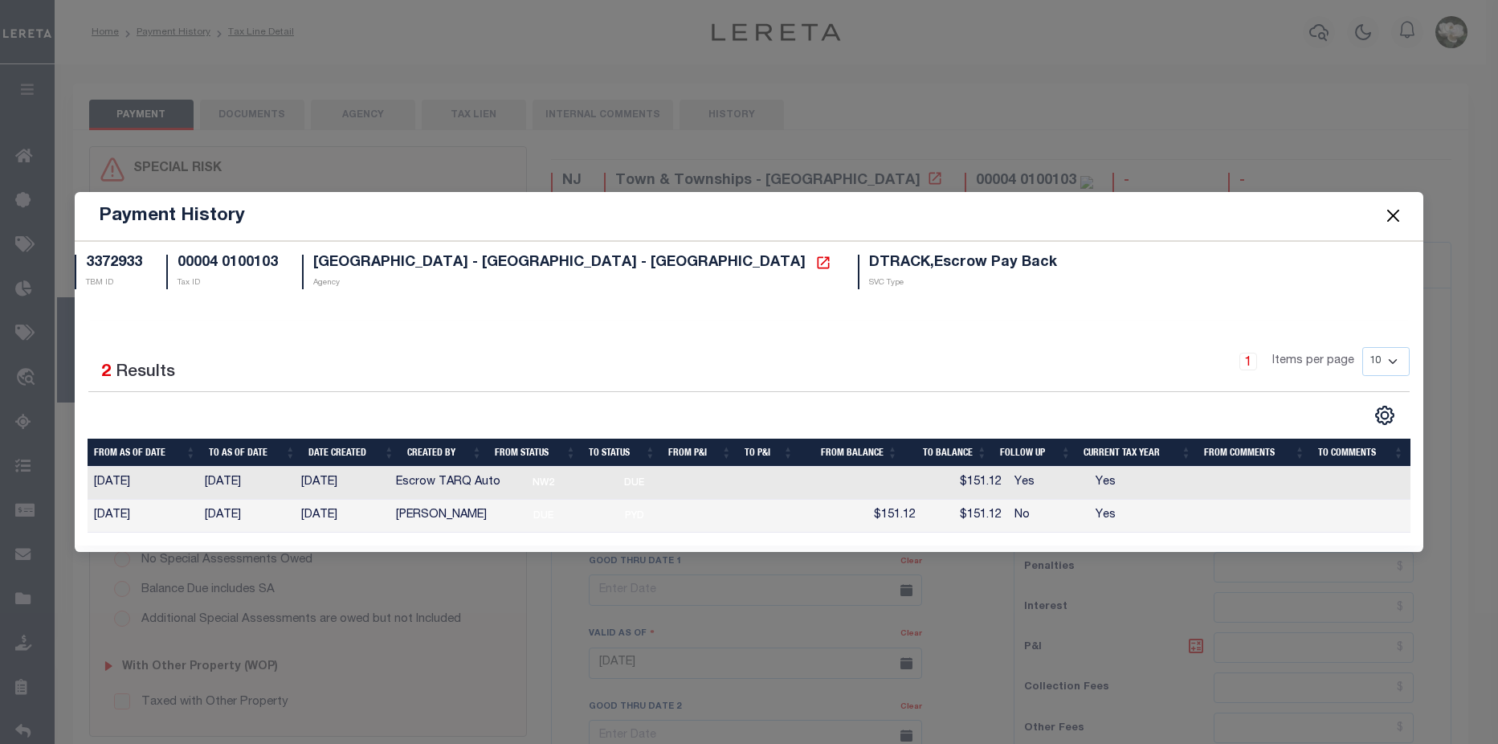
click at [1399, 221] on button "Close" at bounding box center [1393, 216] width 21 height 21
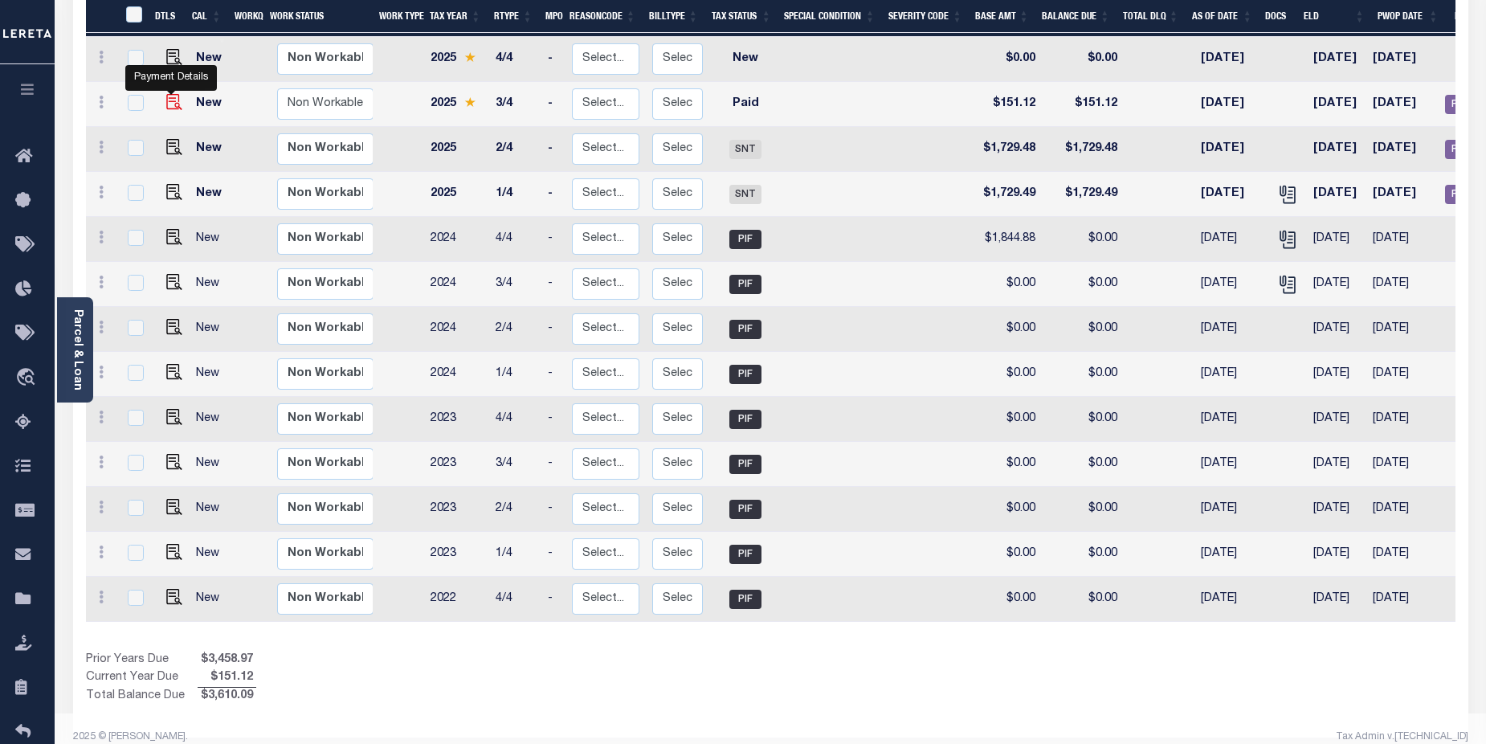
click at [171, 94] on img "" at bounding box center [174, 102] width 16 height 16
checkbox input "true"
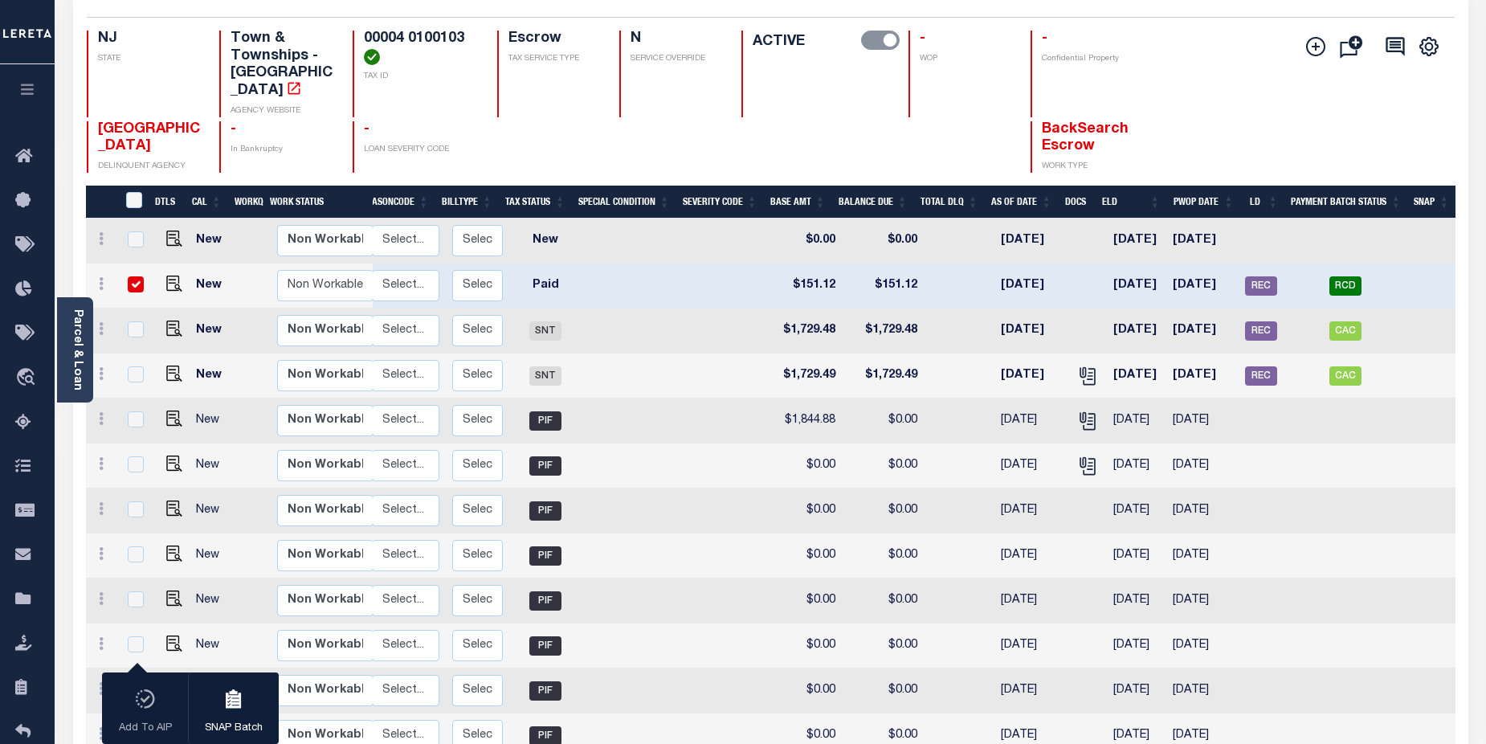
scroll to position [129, 0]
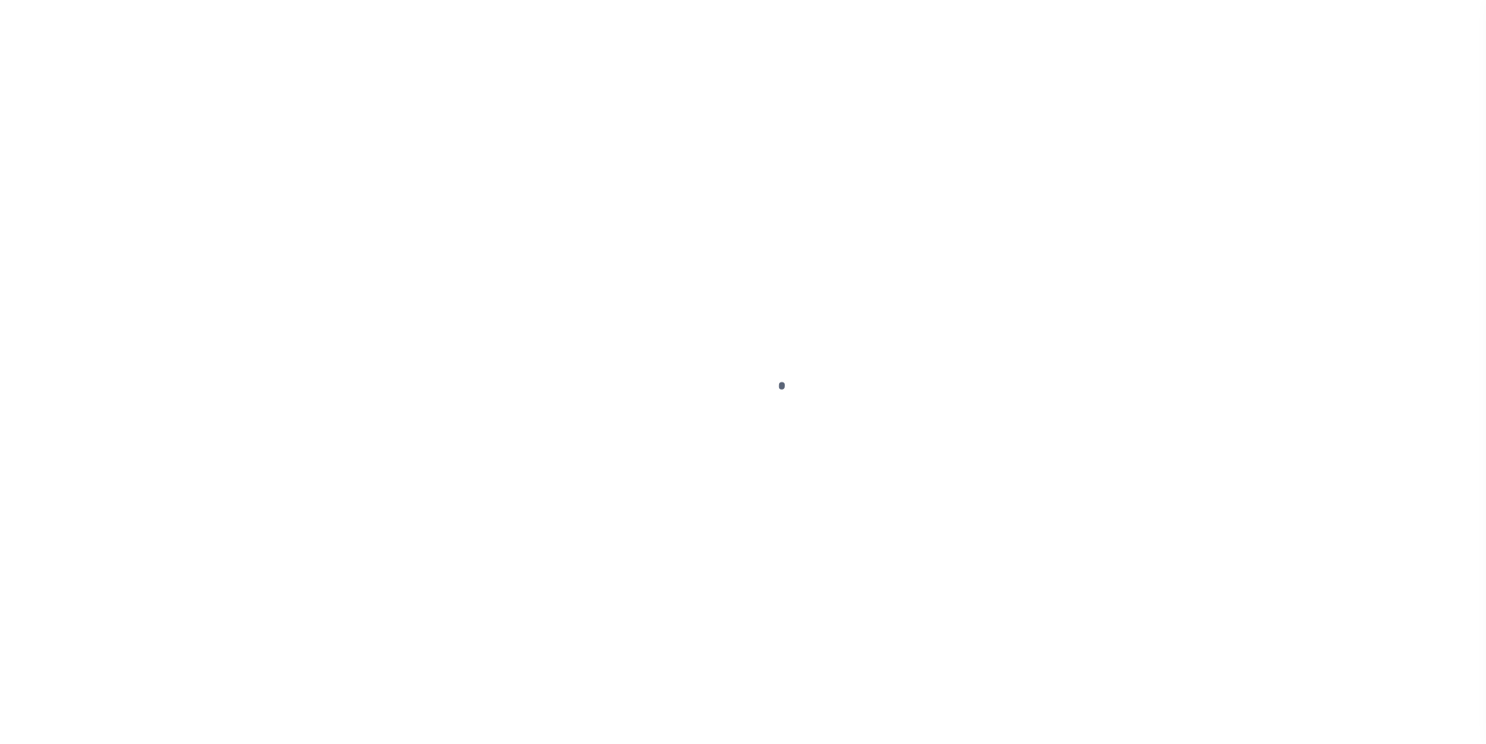
select select "PYD"
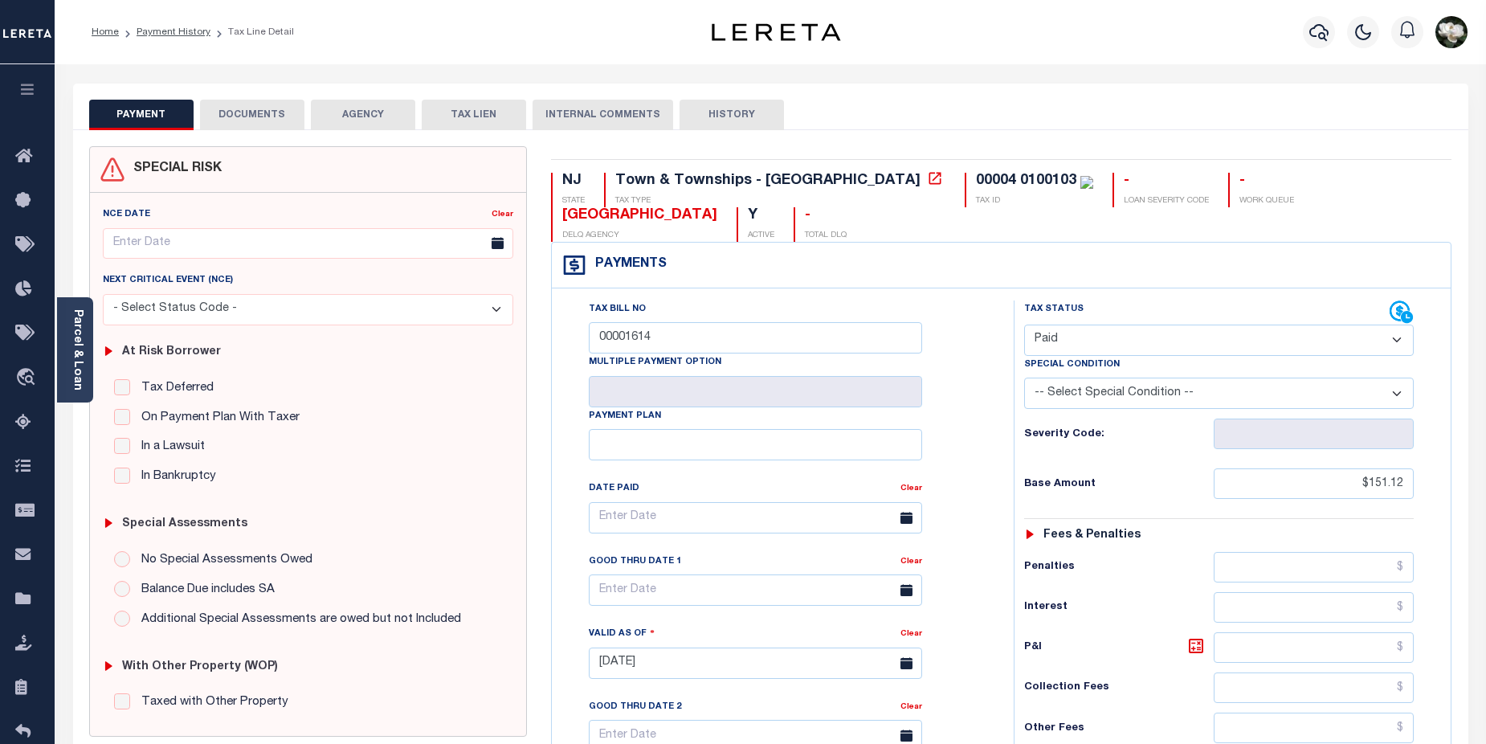
click at [247, 112] on button "DOCUMENTS" at bounding box center [252, 115] width 104 height 31
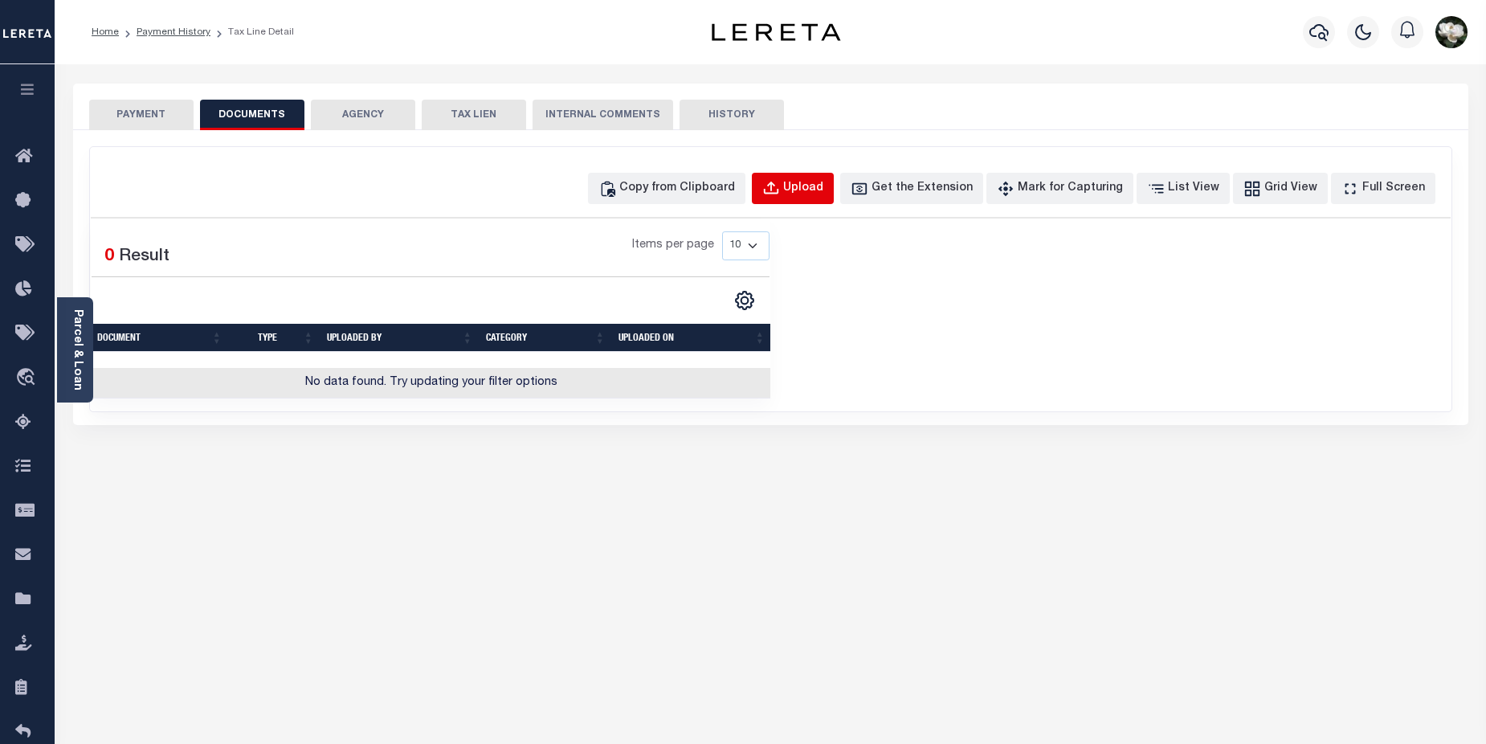
click at [823, 186] on div "Upload" at bounding box center [803, 189] width 40 height 18
select select "POP"
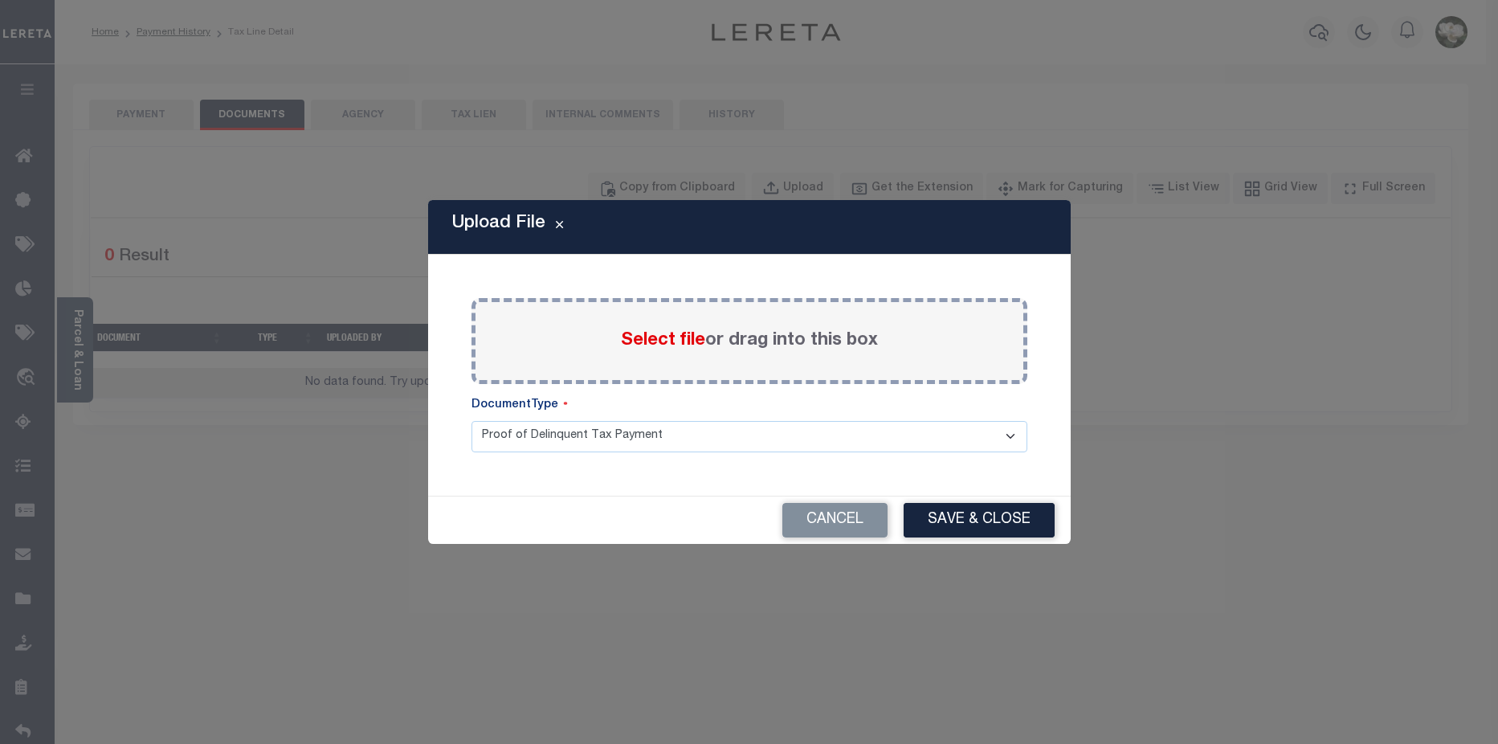
click at [658, 341] on span "Select file" at bounding box center [663, 341] width 84 height 18
click at [0, 0] on input "Select file or drag into this box" at bounding box center [0, 0] width 0 height 0
click at [674, 352] on label "Select file or drag into this box" at bounding box center [749, 341] width 257 height 27
click at [0, 0] on input "Select file or drag into this box" at bounding box center [0, 0] width 0 height 0
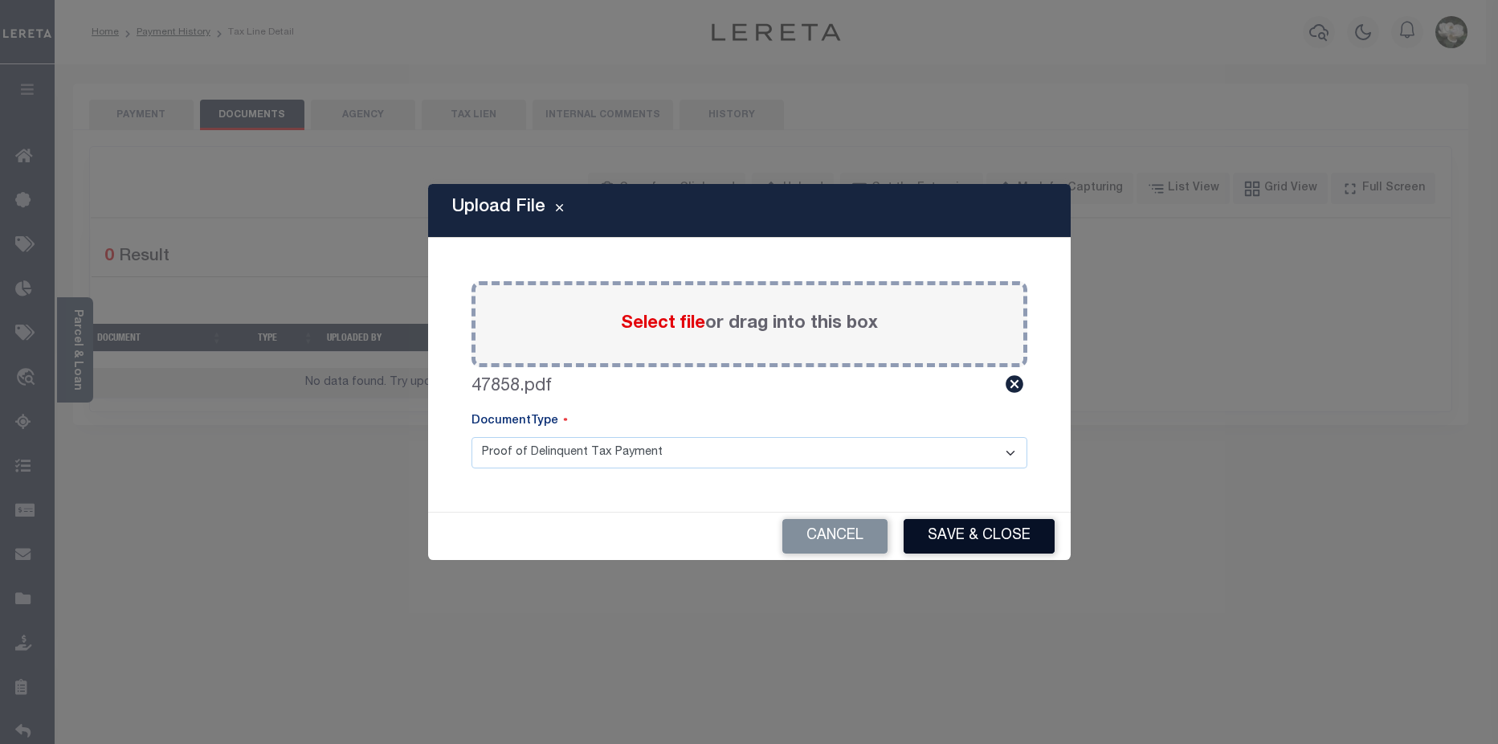
click at [1002, 535] on button "Save & Close" at bounding box center [979, 536] width 151 height 35
